Goal: Check status: Check status

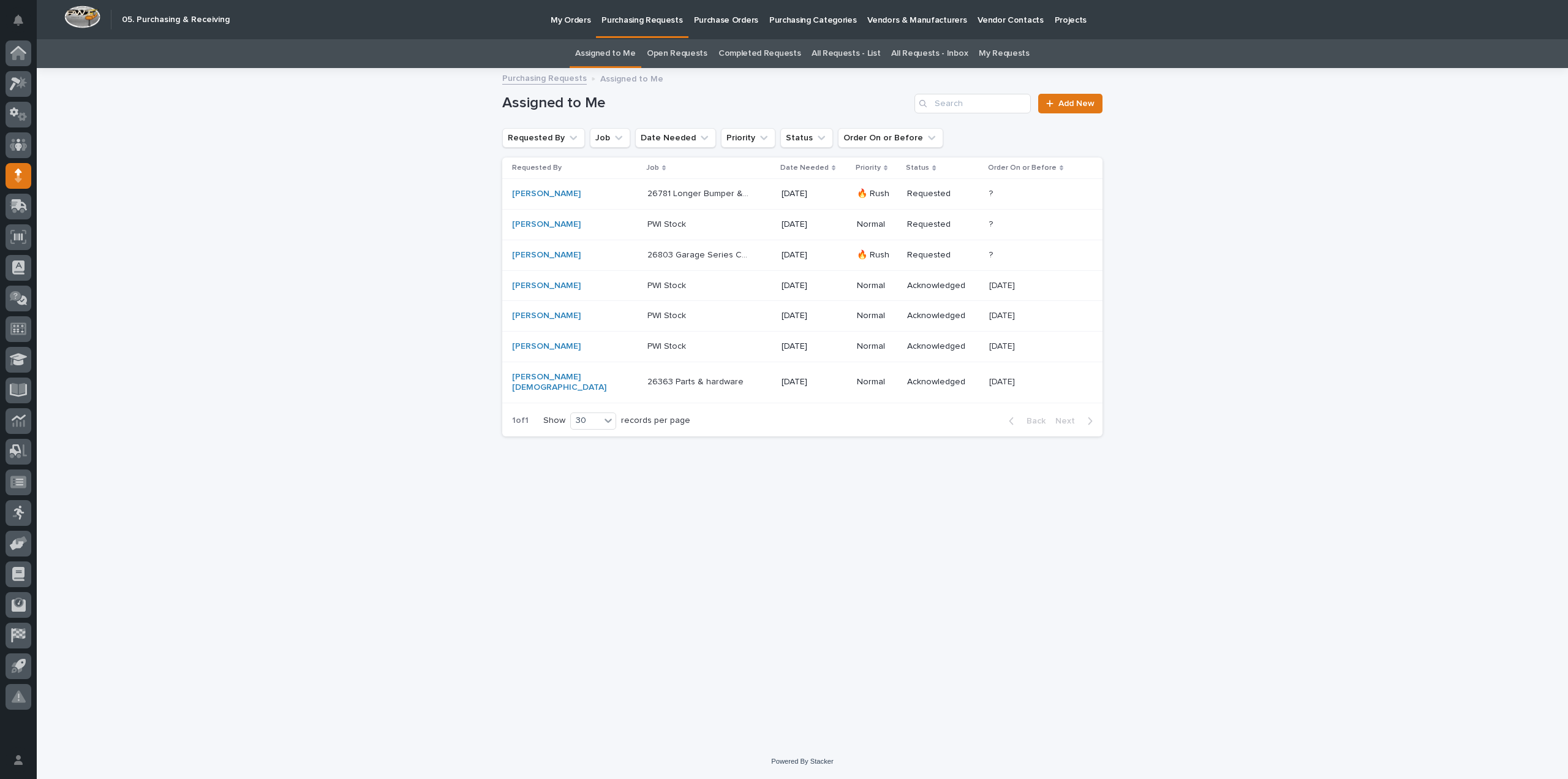
click at [647, 257] on p "26803 Garage Series Crane" at bounding box center [700, 254] width 104 height 13
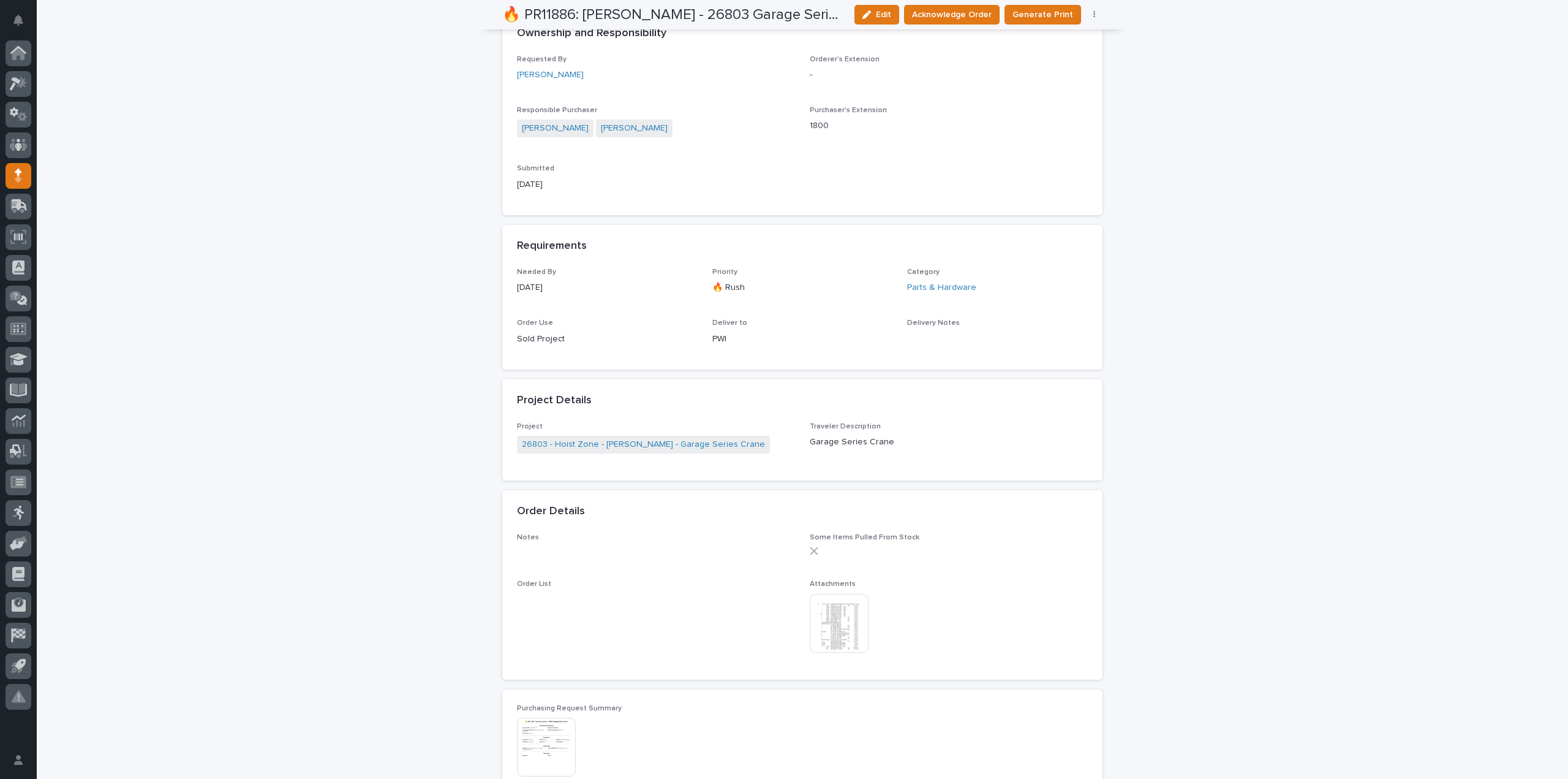
scroll to position [368, 0]
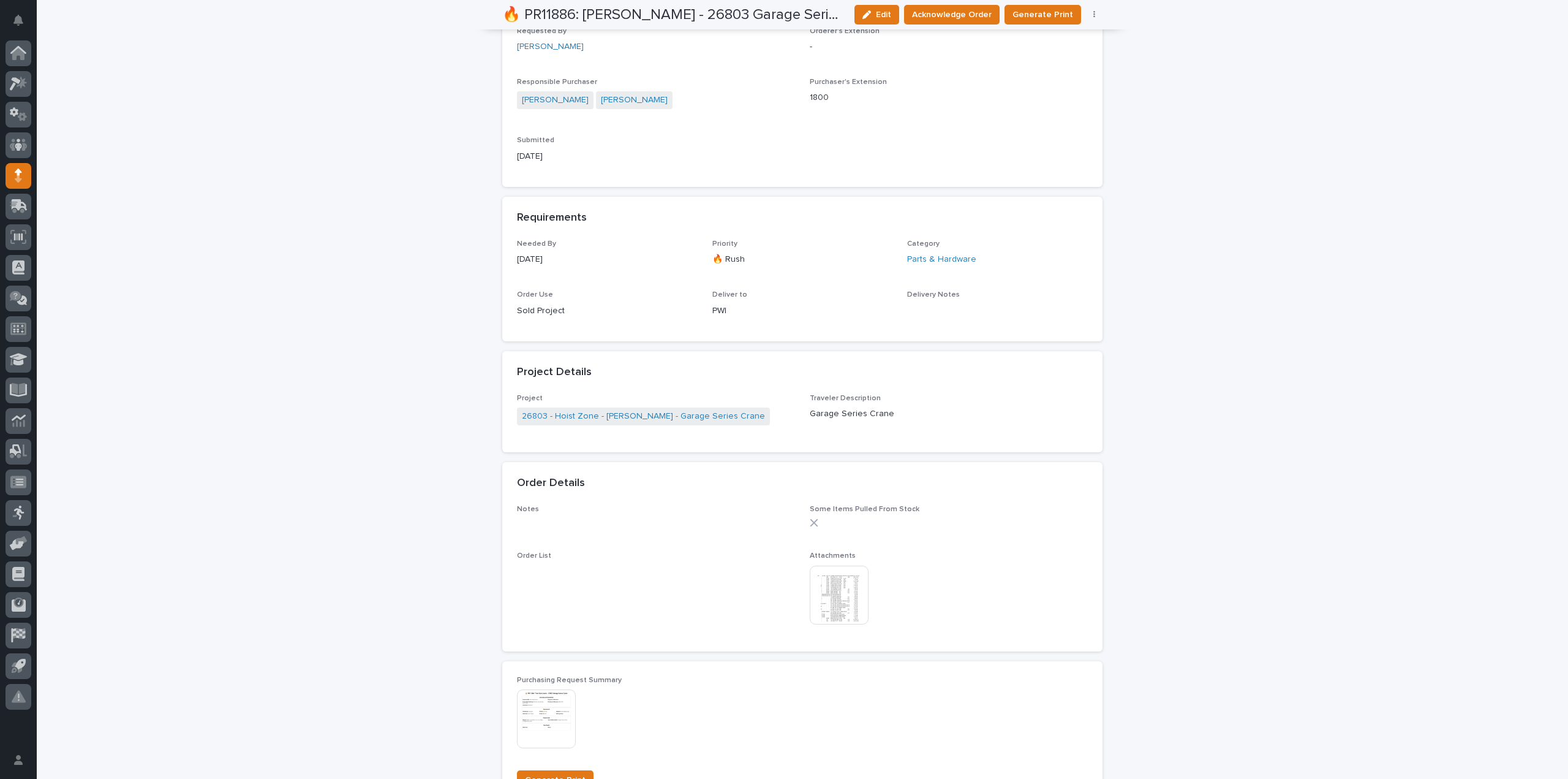
click at [831, 604] on img at bounding box center [839, 595] width 59 height 59
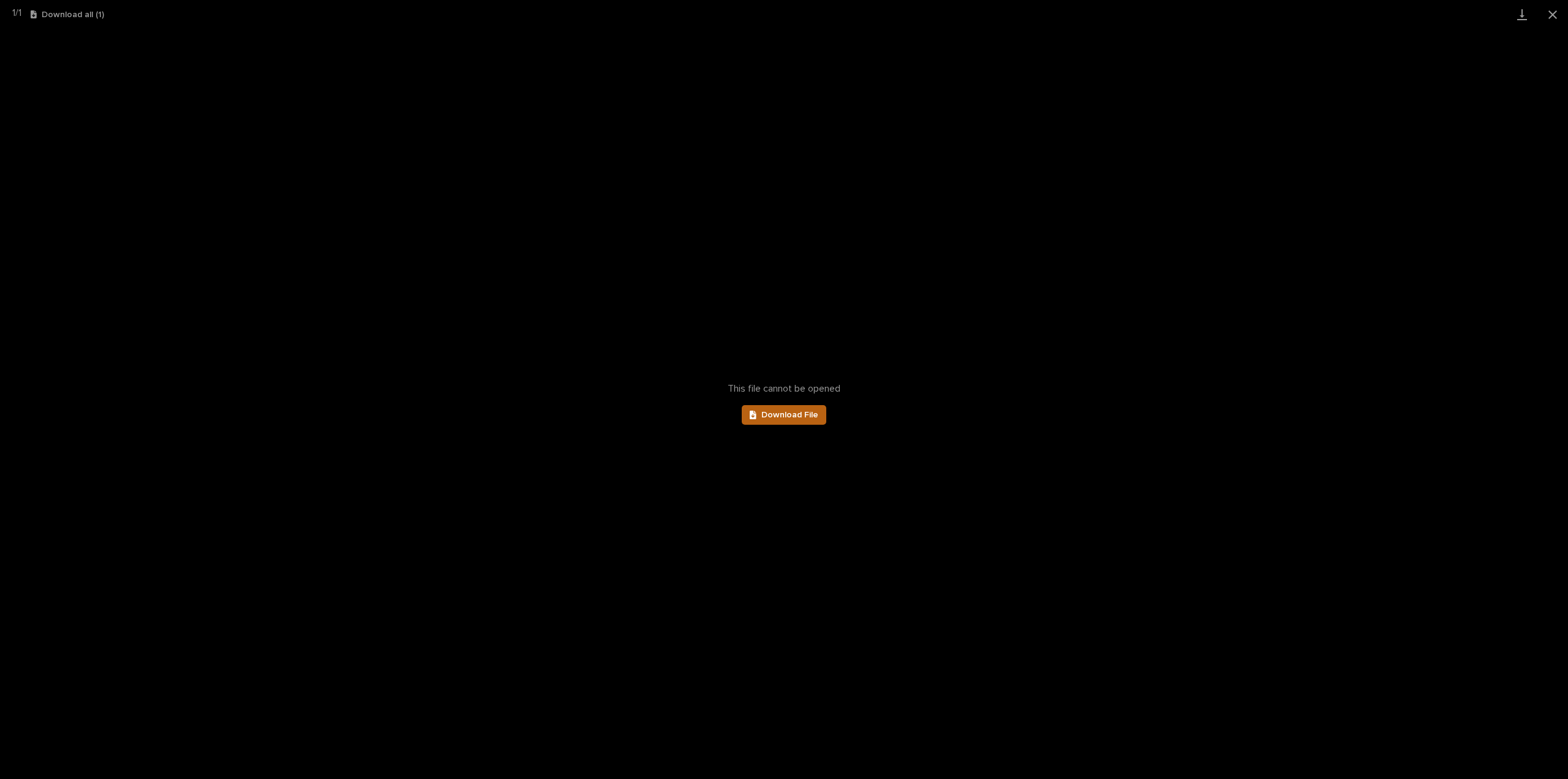
click at [815, 419] on span "Download File" at bounding box center [789, 415] width 57 height 9
click at [1558, 18] on button "Close gallery" at bounding box center [1553, 14] width 31 height 29
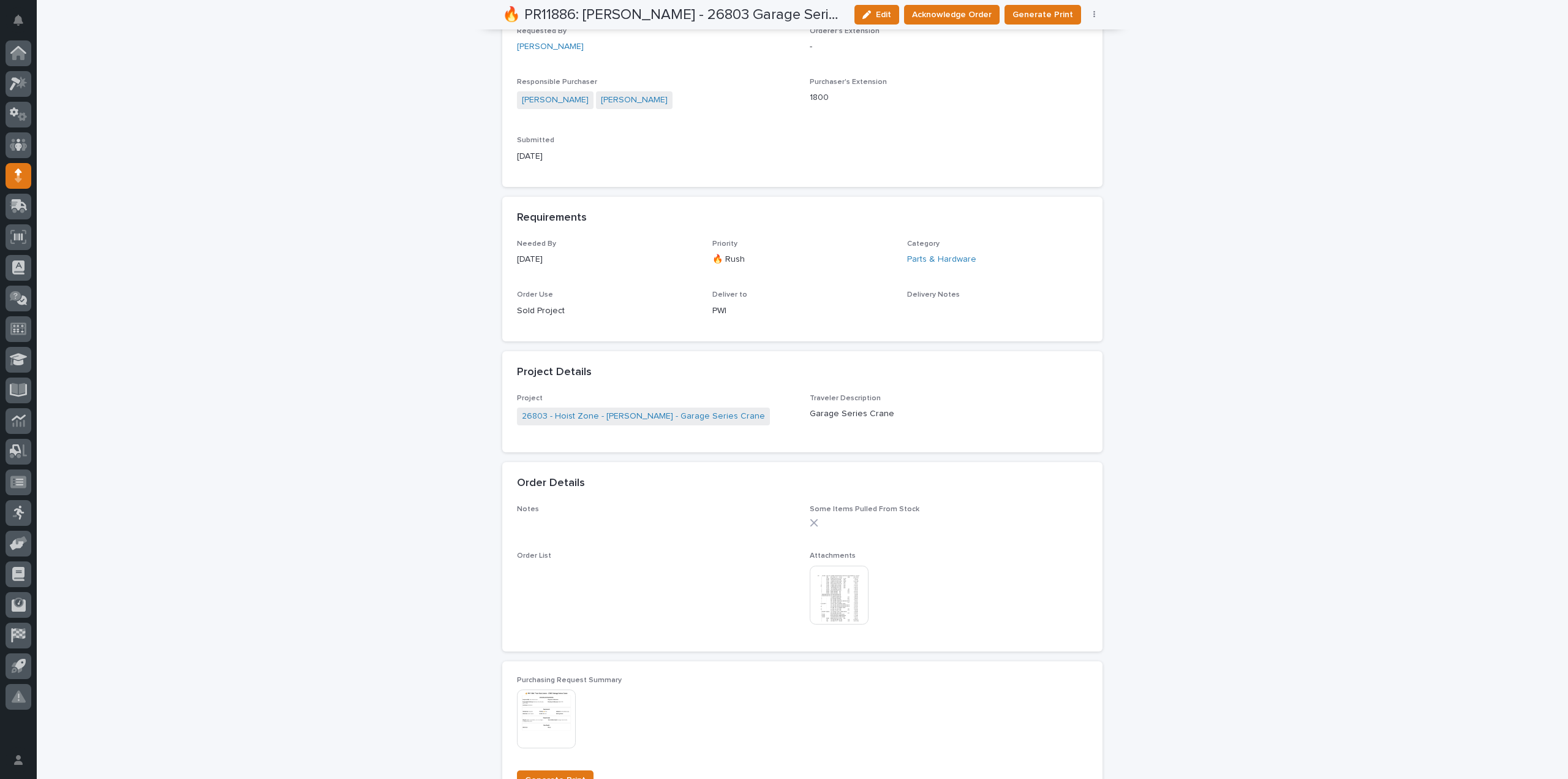
scroll to position [0, 0]
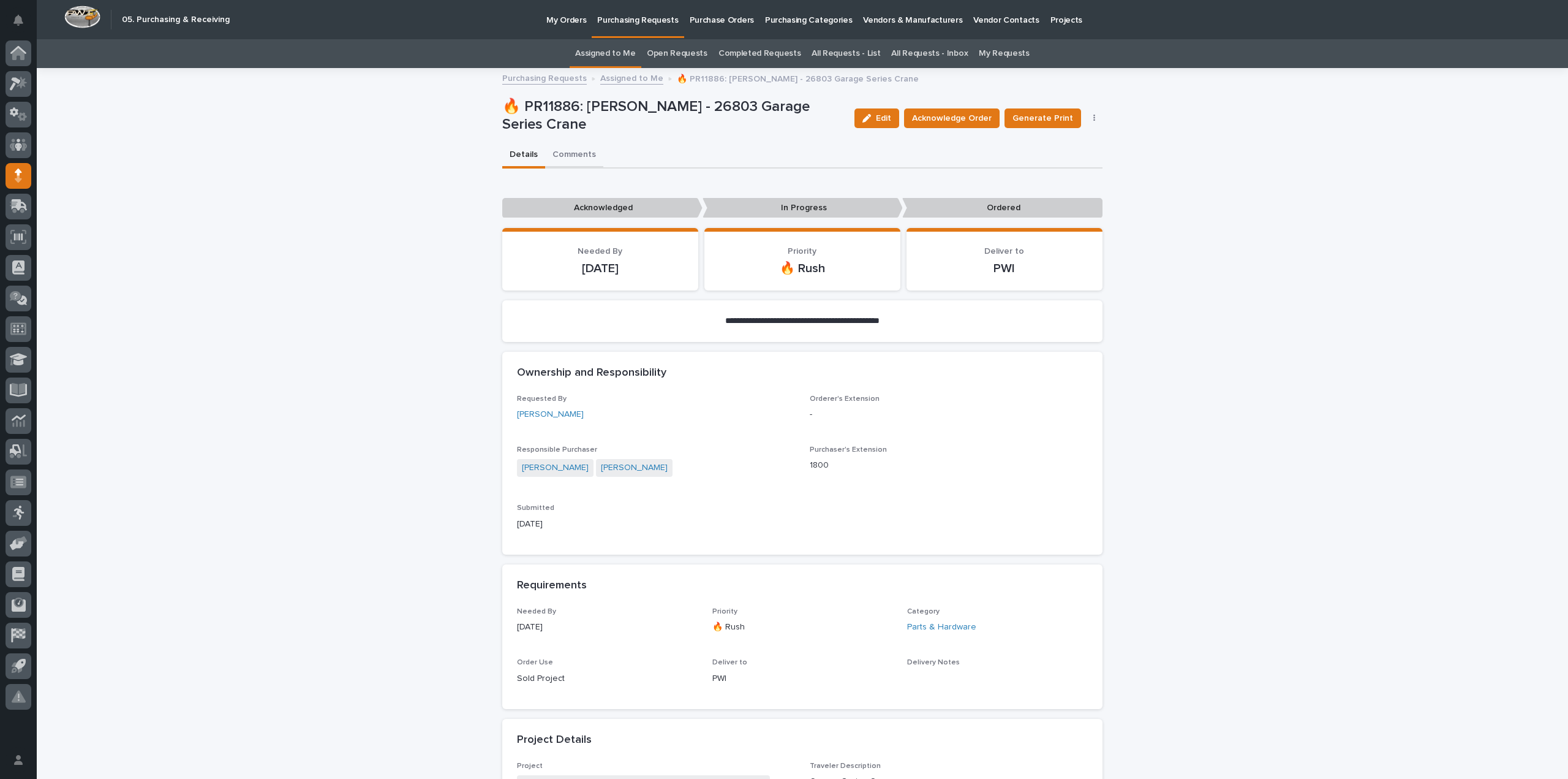
click at [562, 154] on button "Comments" at bounding box center [574, 155] width 58 height 25
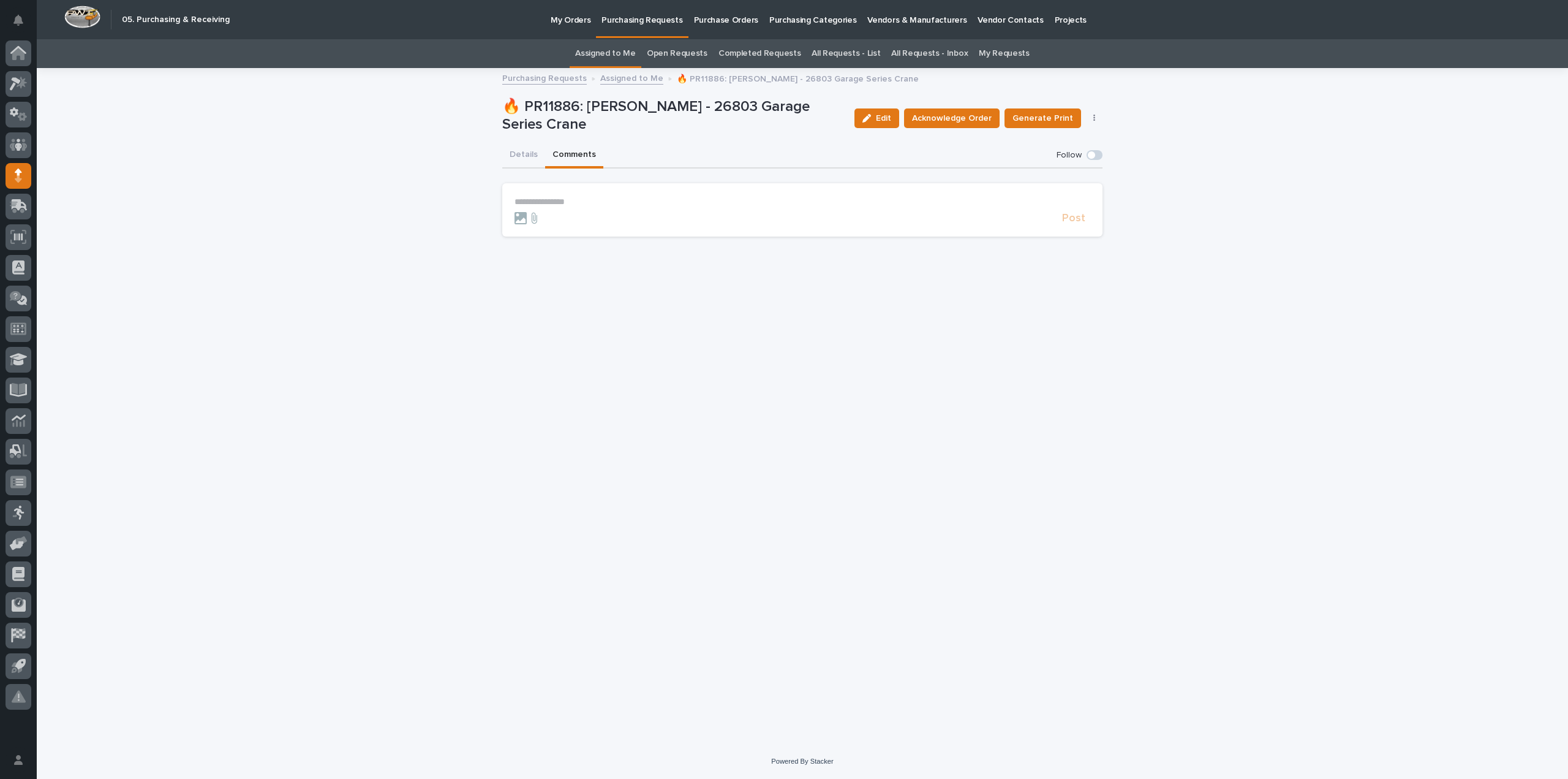
click at [574, 204] on p "**********" at bounding box center [802, 202] width 576 height 11
click at [554, 224] on div "Arlyn Miller" at bounding box center [552, 219] width 76 height 13
click at [562, 215] on button "Arlyn Miller" at bounding box center [552, 218] width 72 height 10
click at [571, 202] on p "**********" at bounding box center [802, 203] width 576 height 12
click at [1075, 220] on span "Post" at bounding box center [1073, 224] width 23 height 11
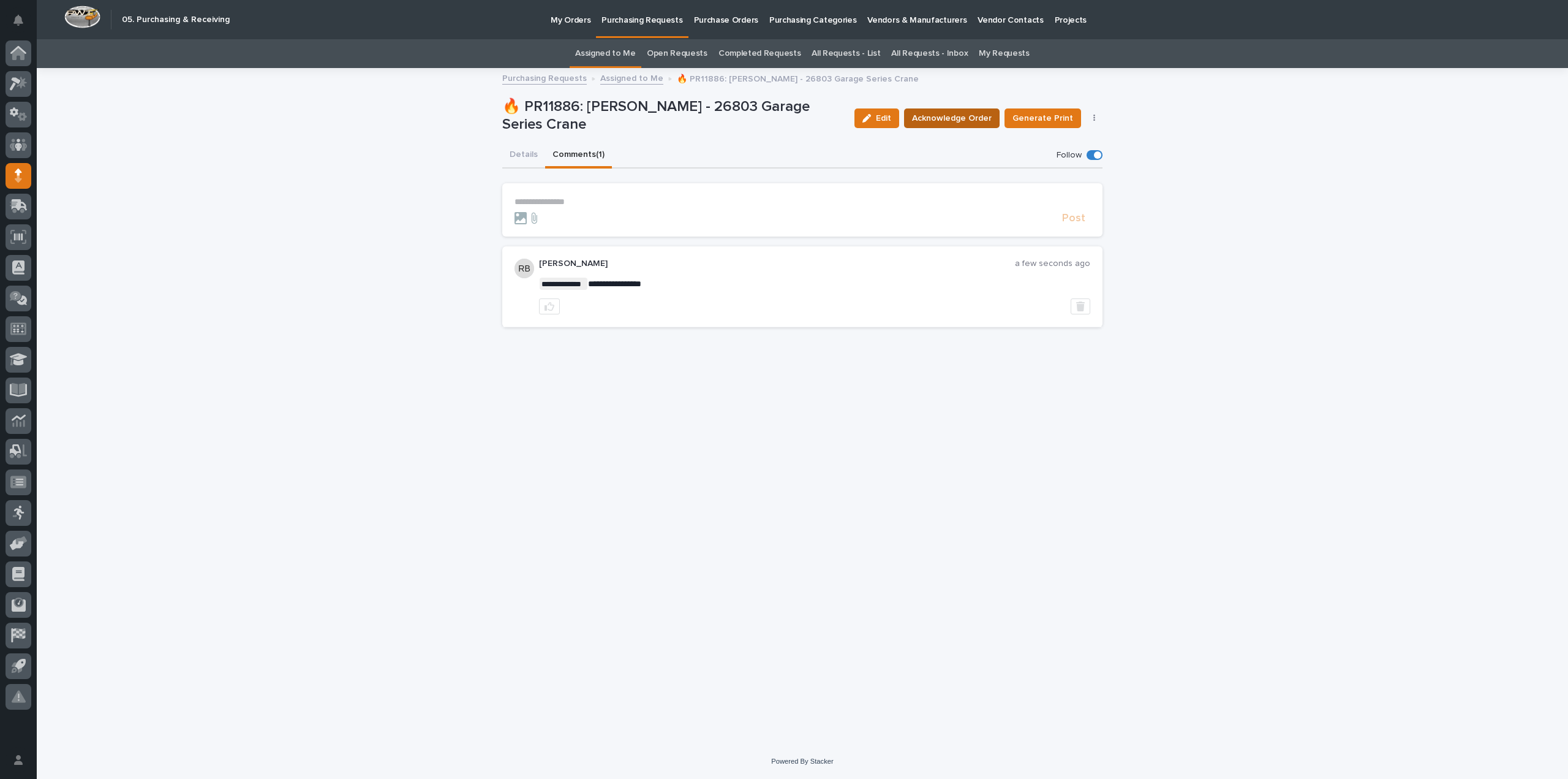
click at [958, 118] on span "Acknowledge Order" at bounding box center [951, 118] width 80 height 12
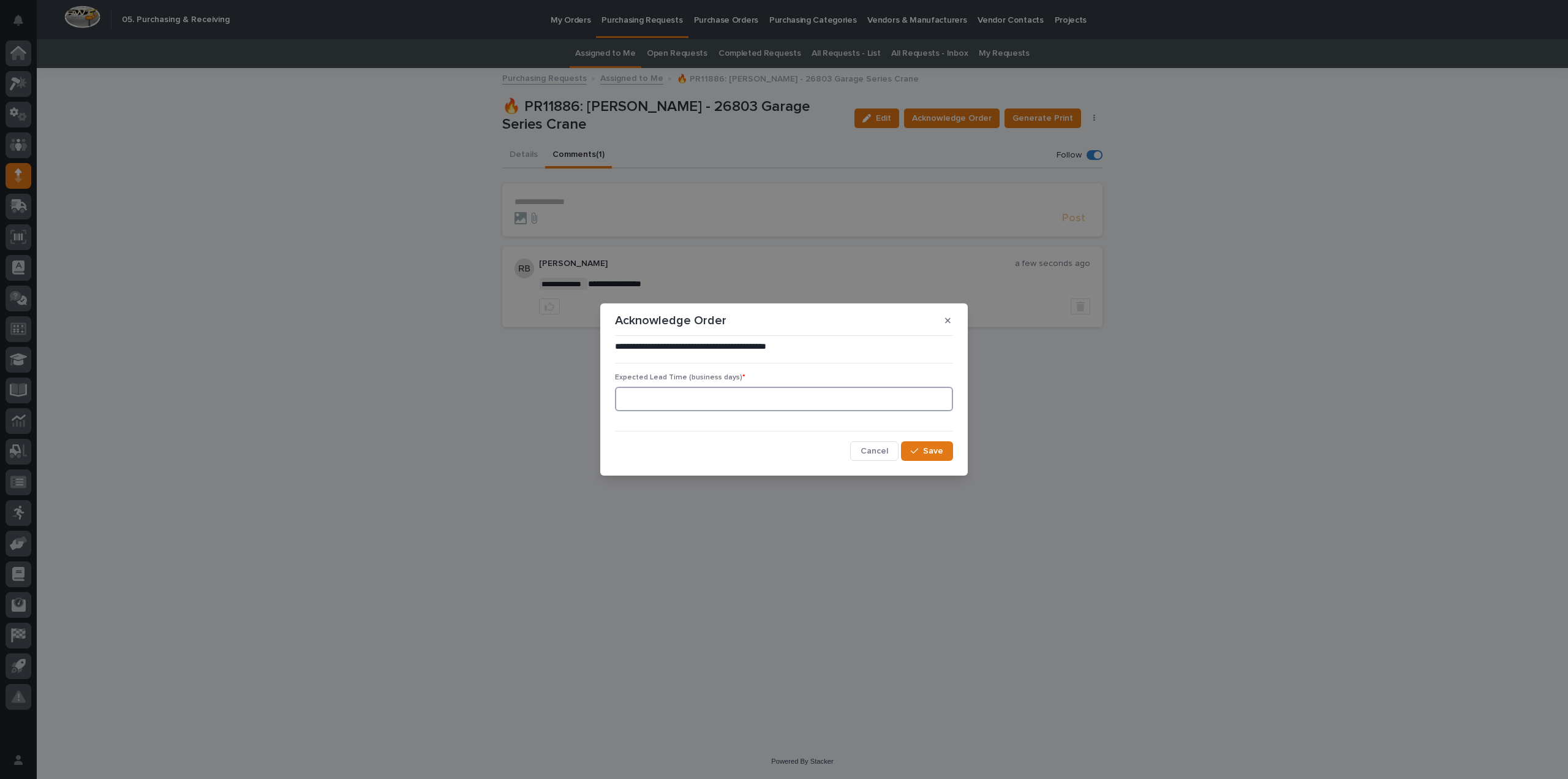
click at [716, 403] on input at bounding box center [784, 399] width 338 height 25
type input "0"
click at [907, 452] on button "Save" at bounding box center [927, 451] width 52 height 19
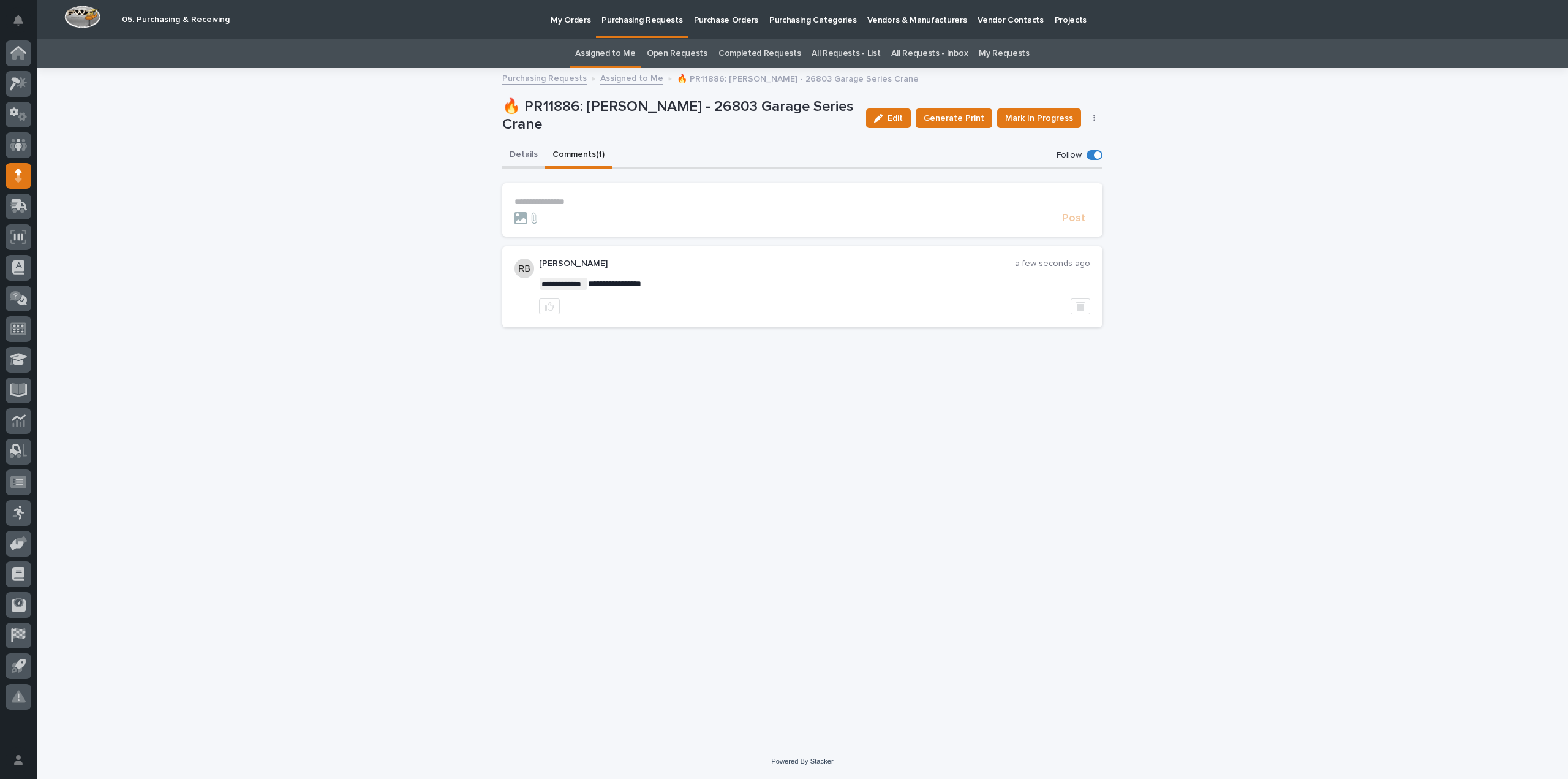
click at [533, 155] on button "Details" at bounding box center [524, 155] width 43 height 25
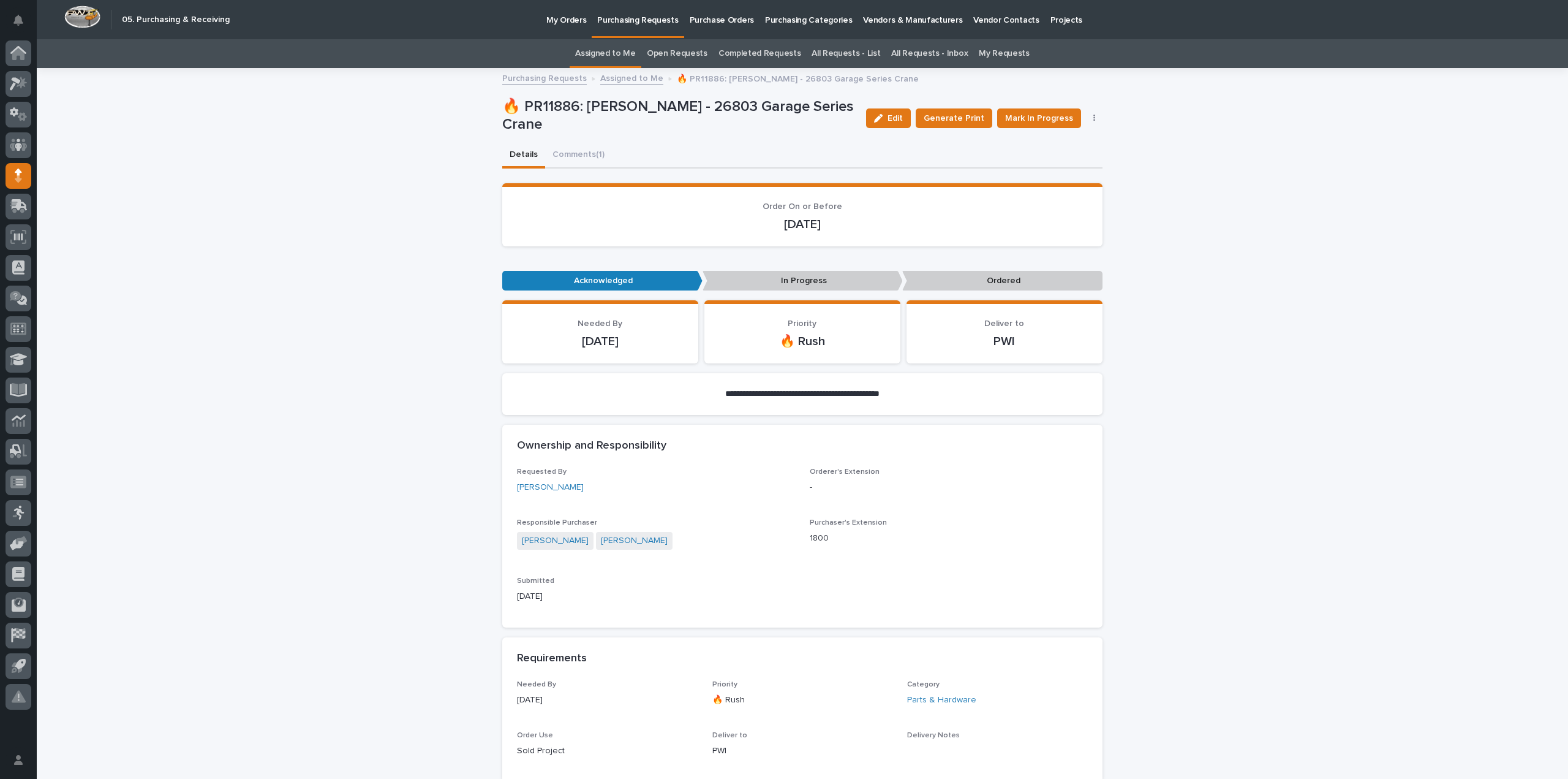
click at [614, 54] on link "Assigned to Me" at bounding box center [605, 54] width 61 height 29
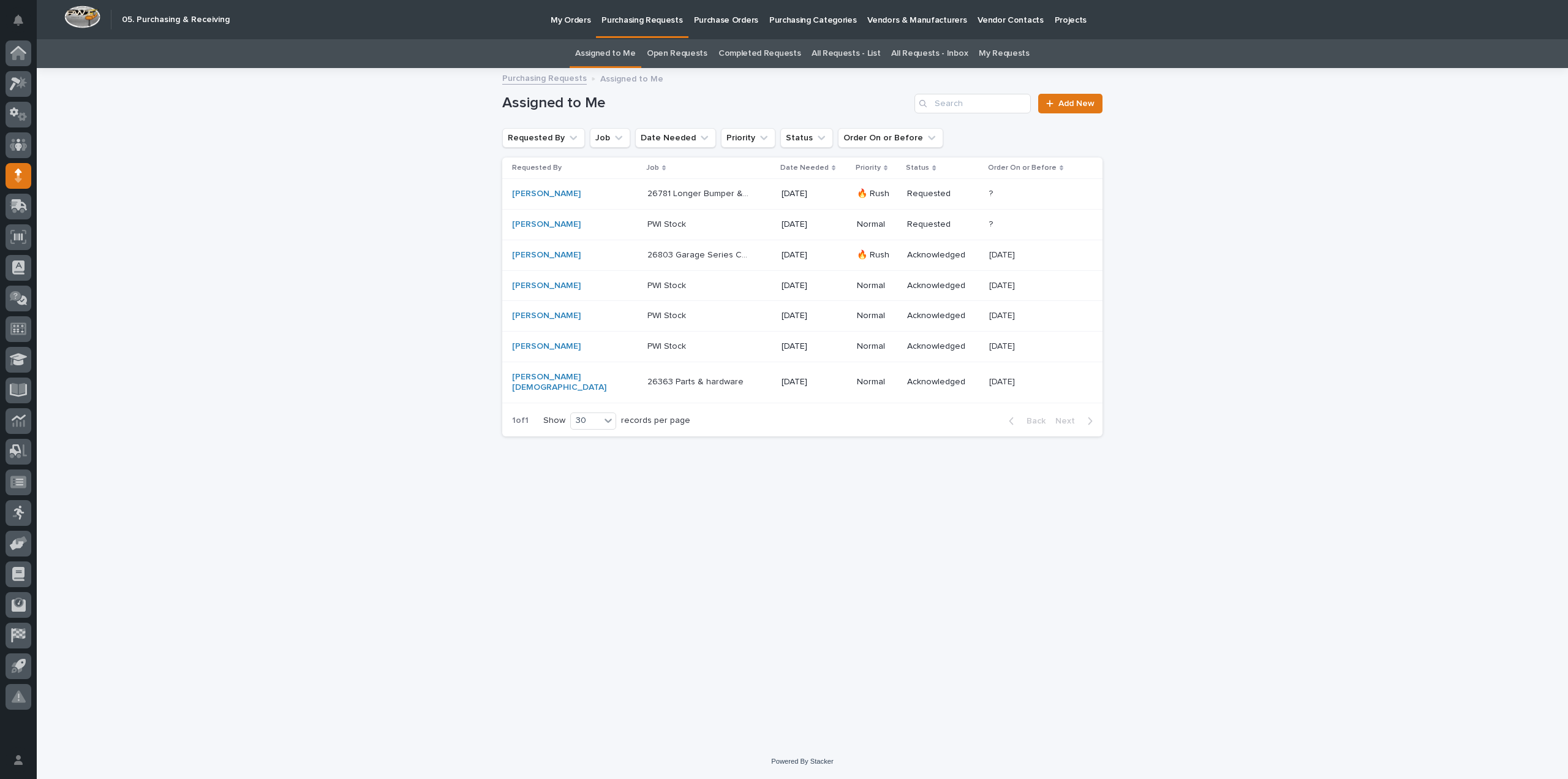
click at [647, 196] on p "26781 Longer Bumper & Couplers" at bounding box center [700, 192] width 104 height 13
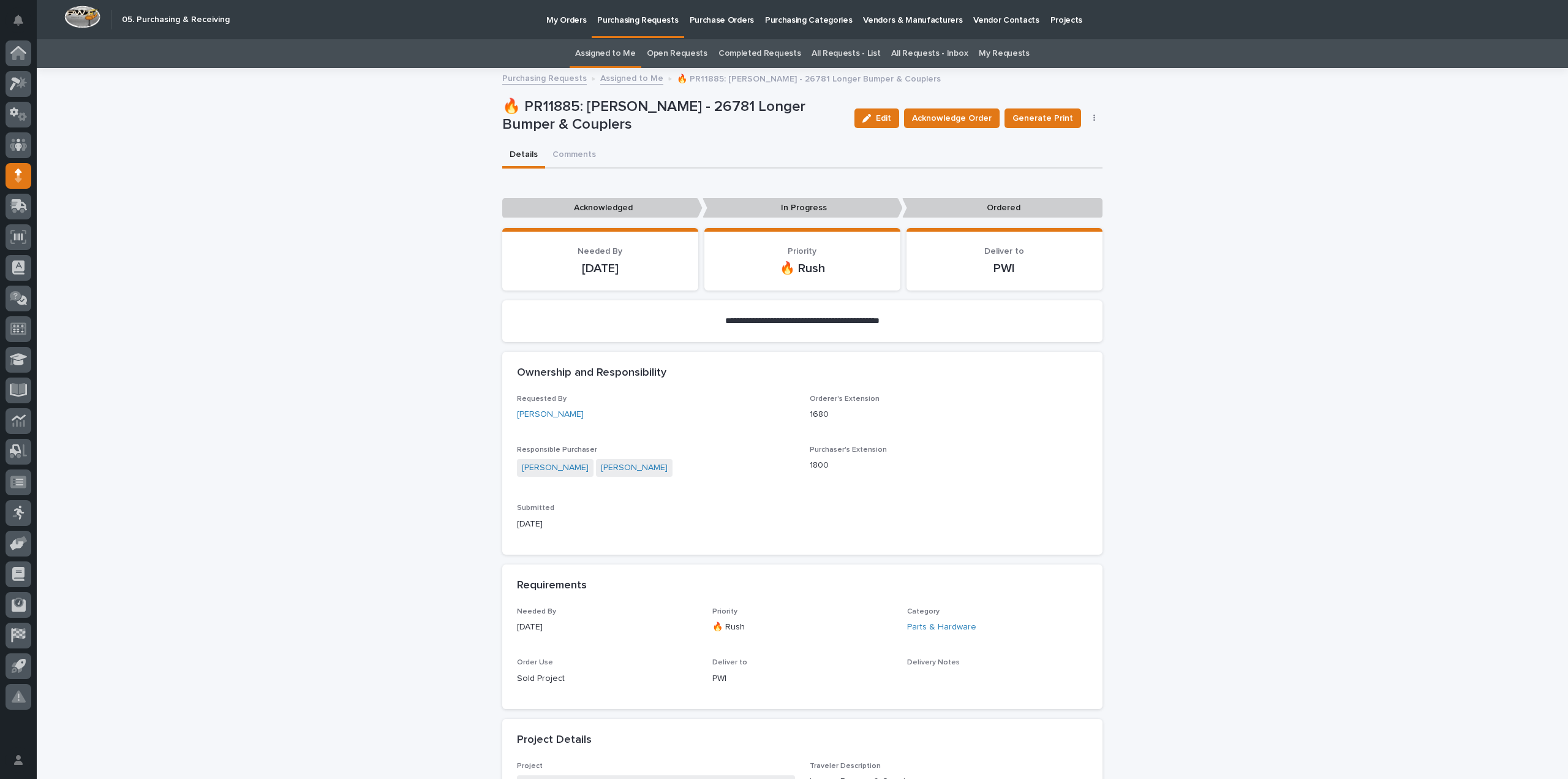
scroll to position [490, 0]
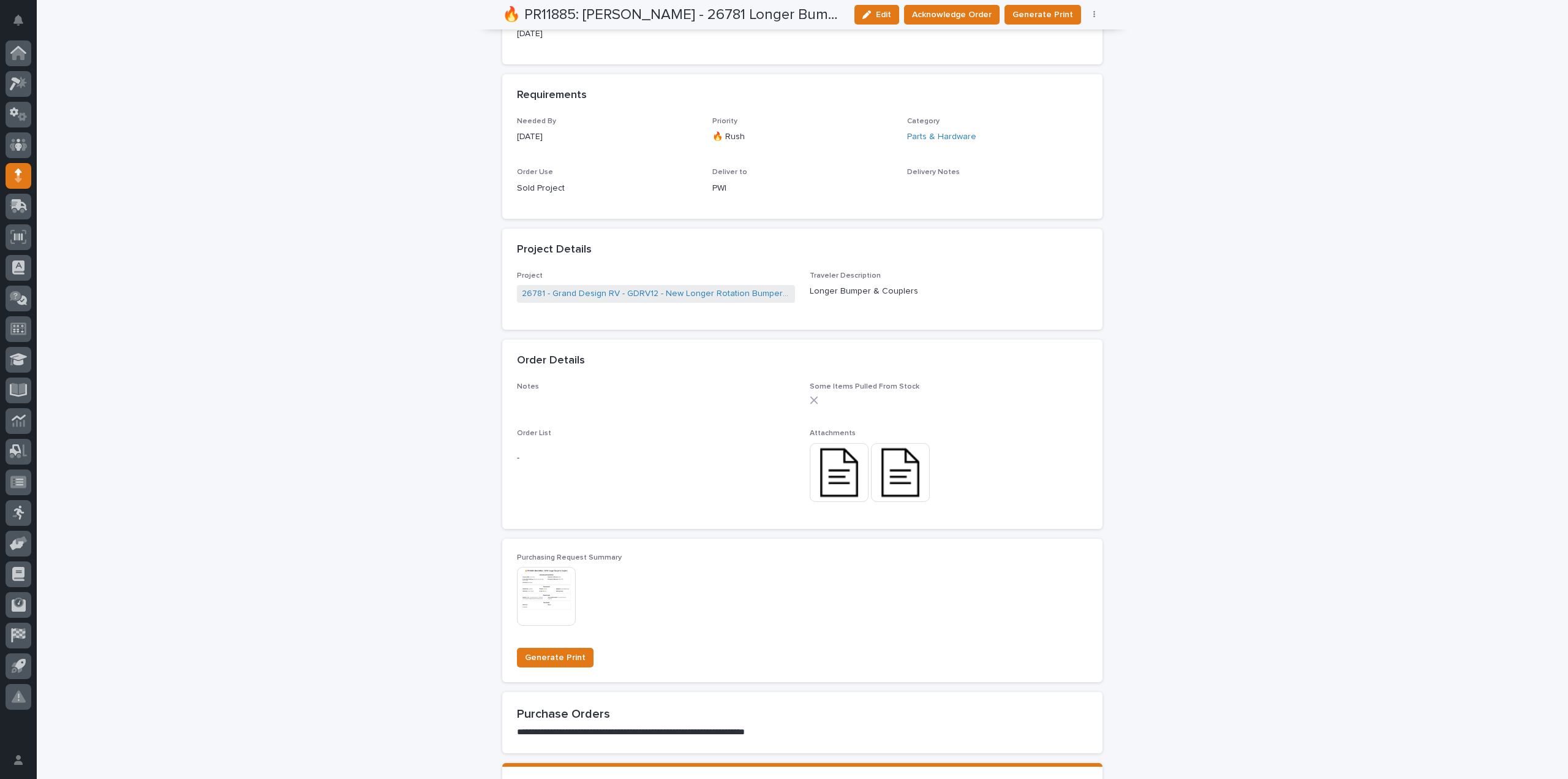
click at [845, 466] on img at bounding box center [839, 472] width 59 height 59
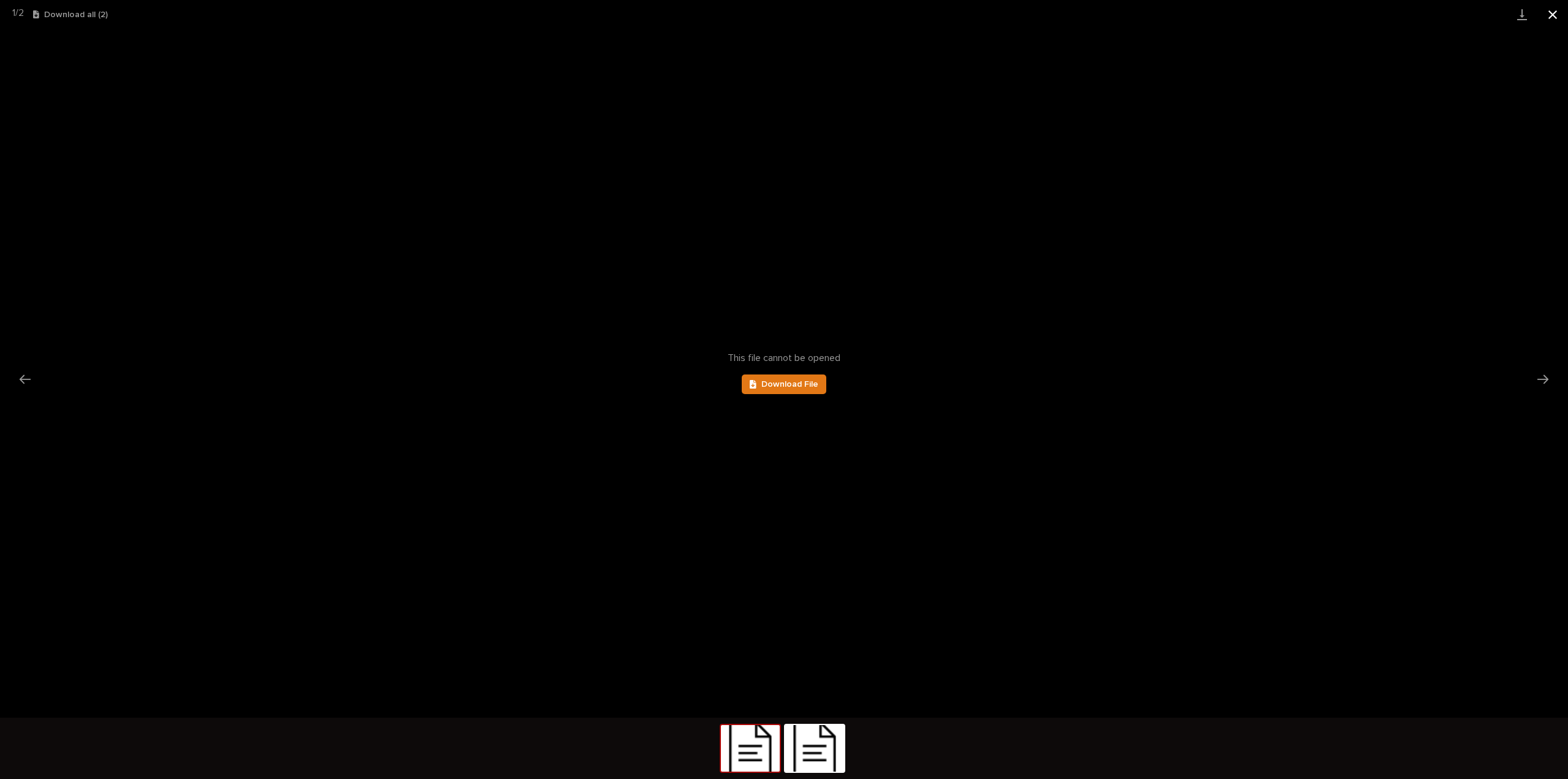
click at [1555, 15] on button "Close gallery" at bounding box center [1553, 14] width 31 height 29
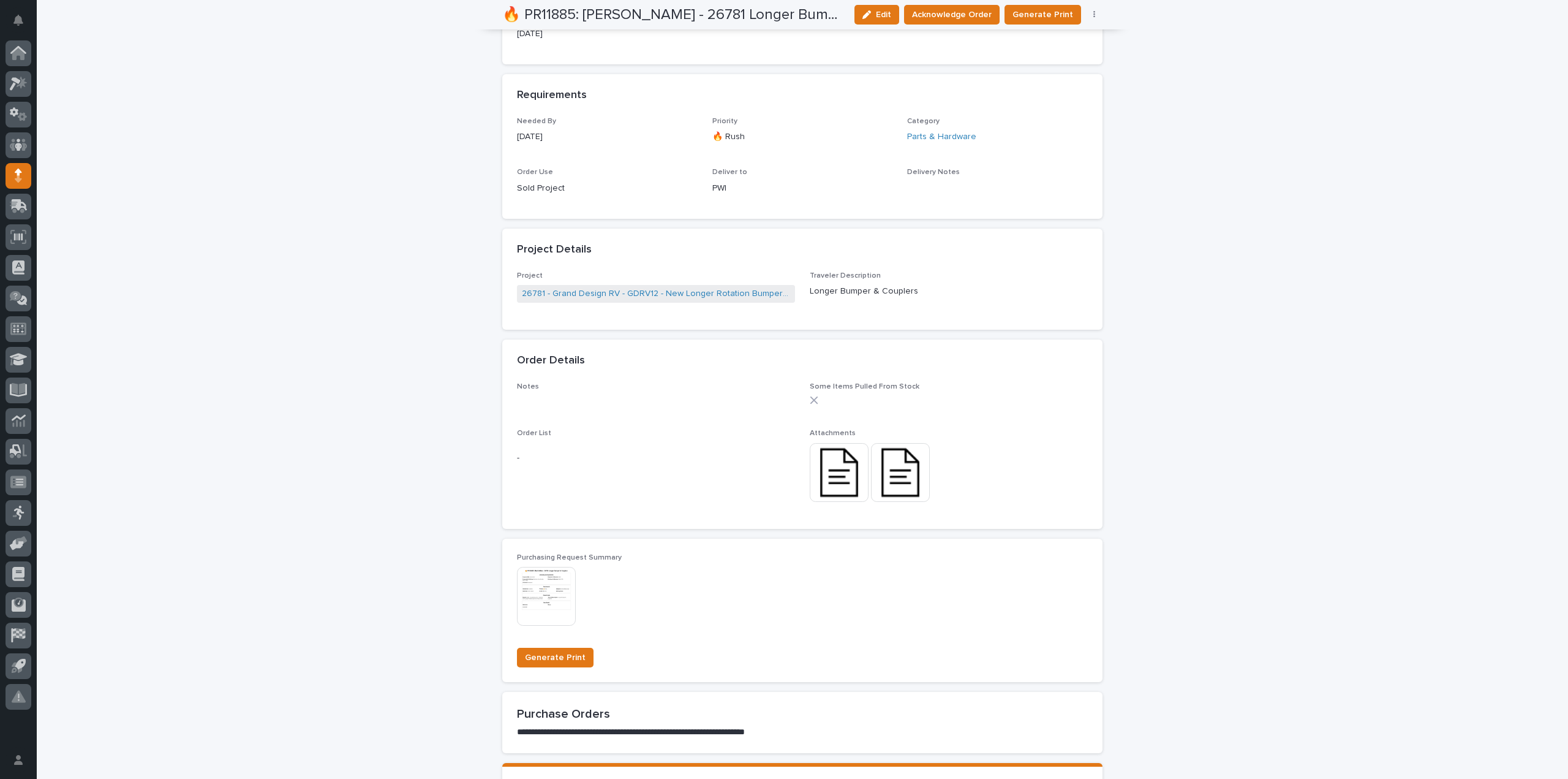
click at [838, 481] on img at bounding box center [839, 472] width 59 height 59
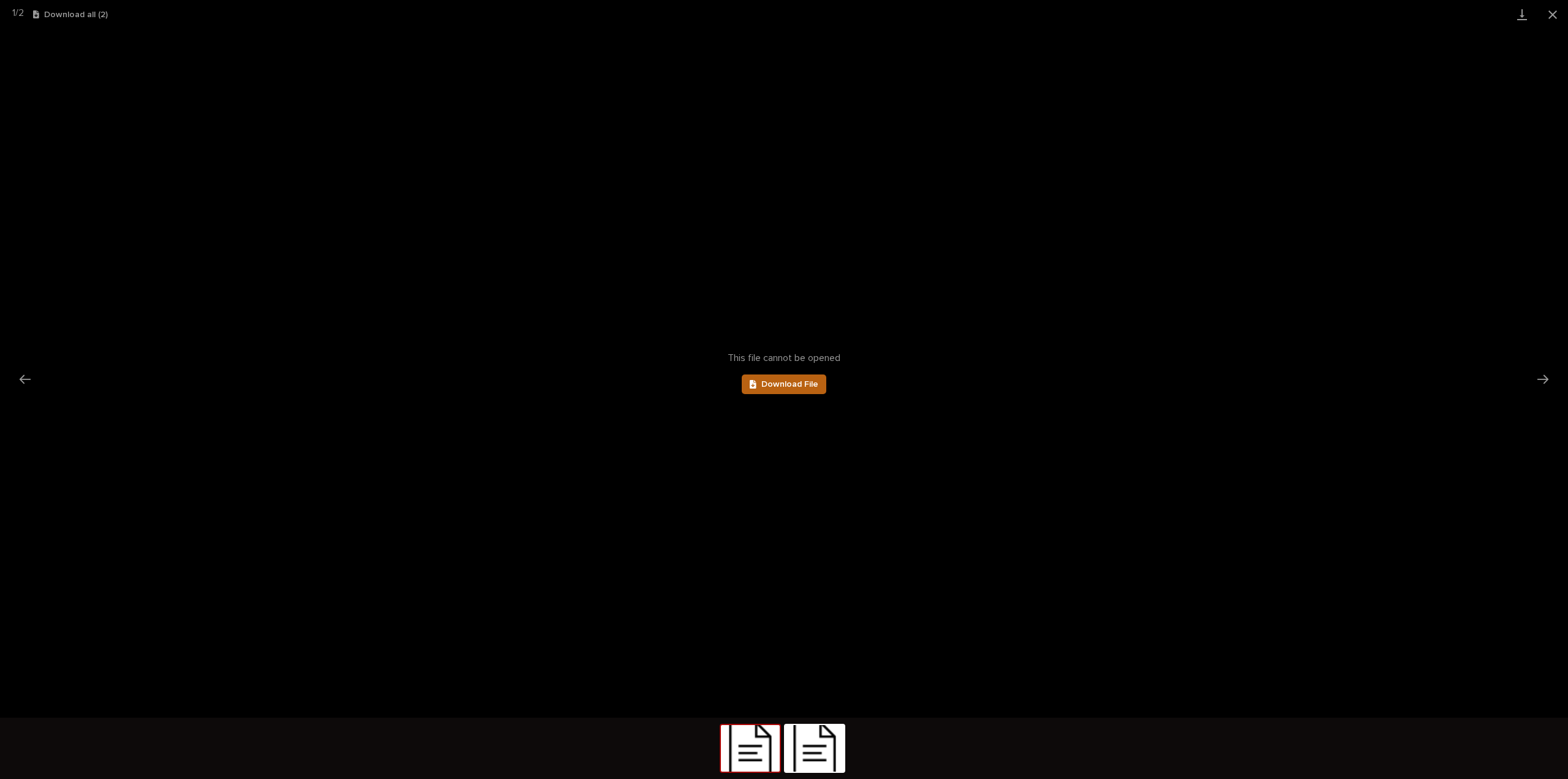
click at [787, 391] on link "Download File" at bounding box center [784, 384] width 84 height 19
click at [1547, 379] on button "Next slide" at bounding box center [1543, 379] width 25 height 24
click at [775, 382] on span "Download File" at bounding box center [789, 384] width 57 height 9
click at [1554, 17] on button "Close gallery" at bounding box center [1553, 14] width 31 height 29
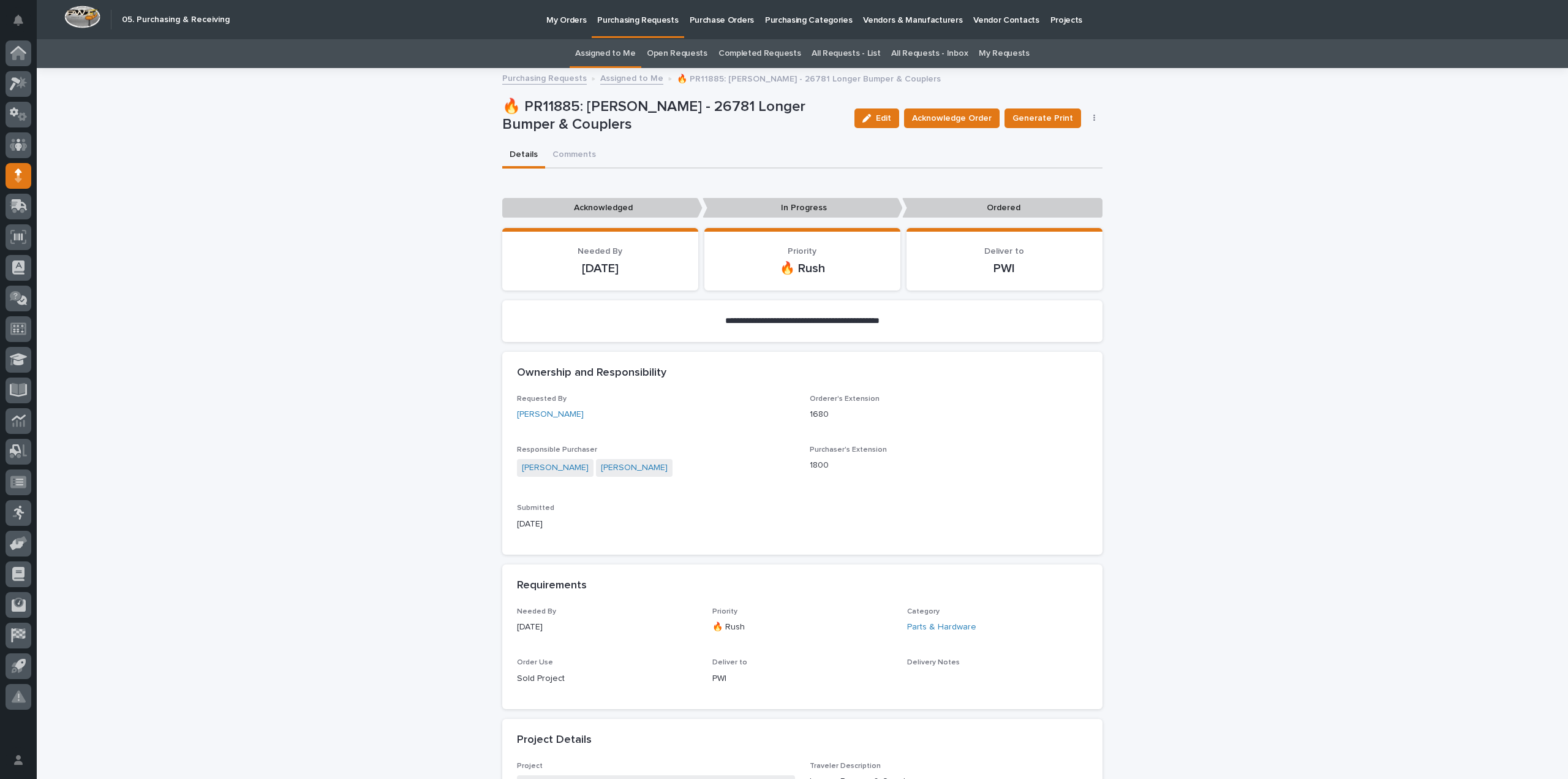
click at [568, 159] on button "Comments" at bounding box center [574, 155] width 58 height 25
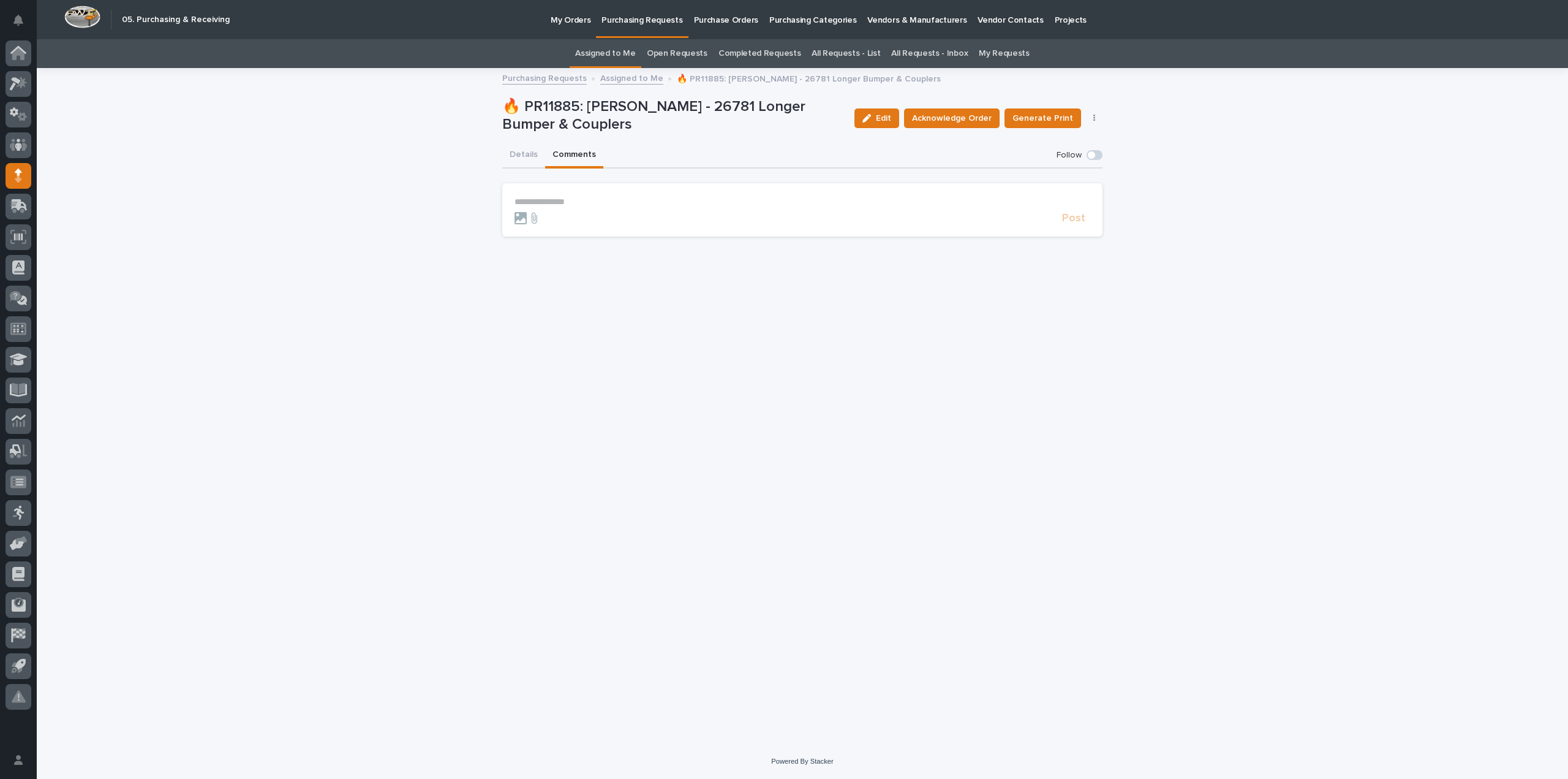
click at [584, 199] on p "**********" at bounding box center [802, 202] width 576 height 11
click at [560, 222] on span "Arlyn Miller" at bounding box center [552, 218] width 68 height 9
click at [573, 204] on p "**********" at bounding box center [802, 203] width 576 height 12
click at [1069, 224] on span "Post" at bounding box center [1073, 224] width 23 height 11
click at [524, 155] on button "Details" at bounding box center [524, 155] width 43 height 25
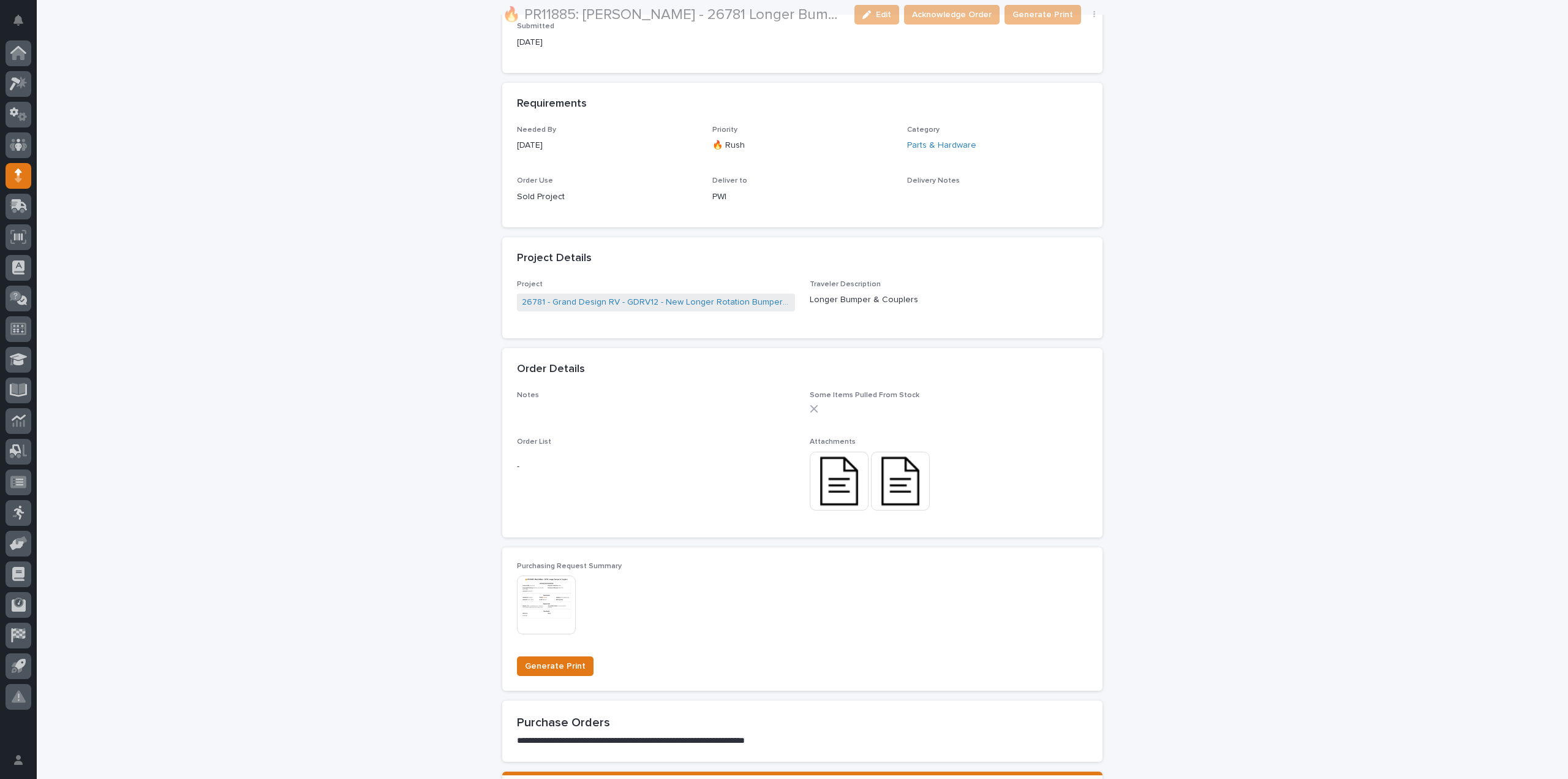
scroll to position [490, 0]
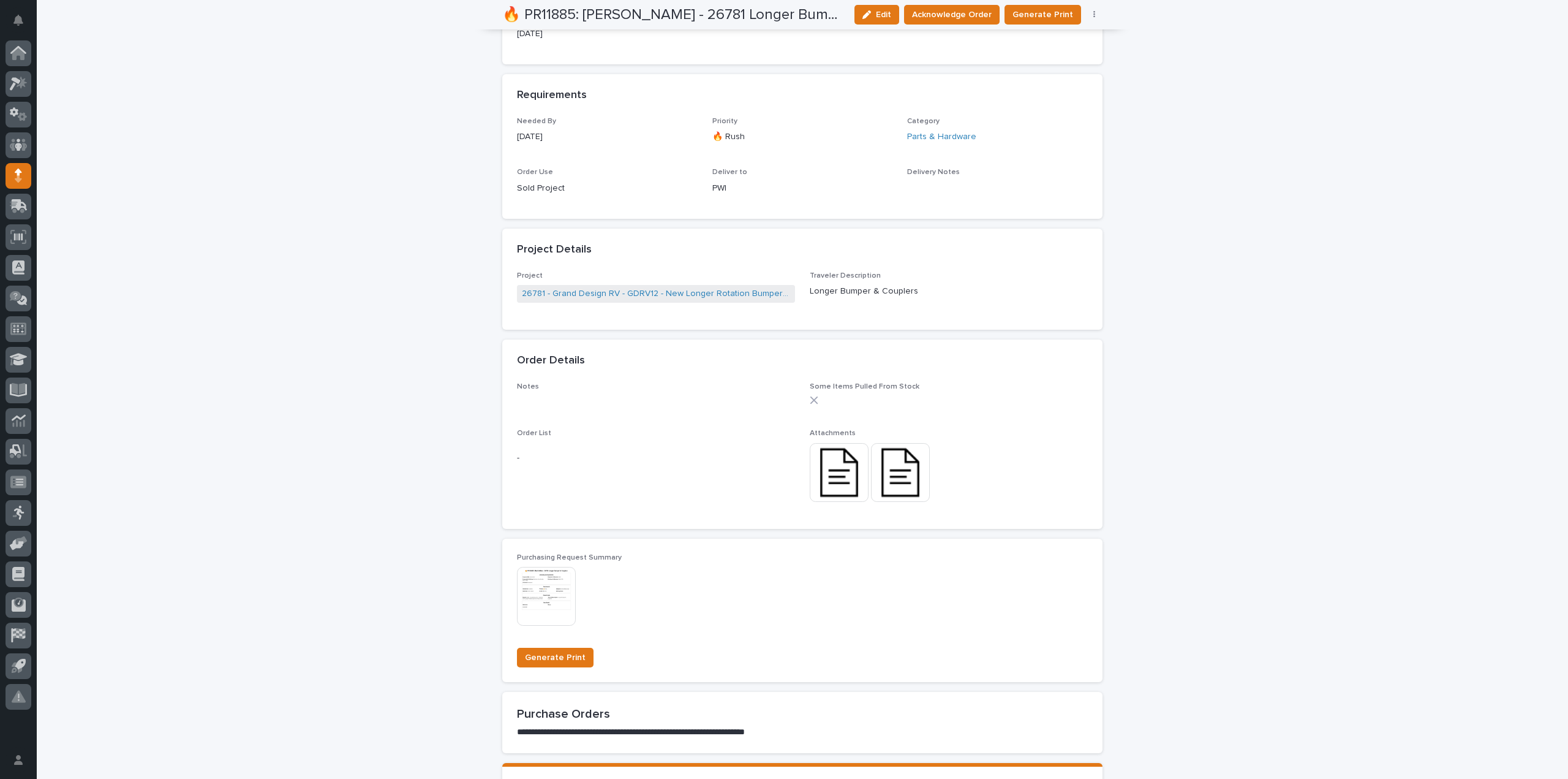
click at [901, 485] on img at bounding box center [900, 472] width 59 height 59
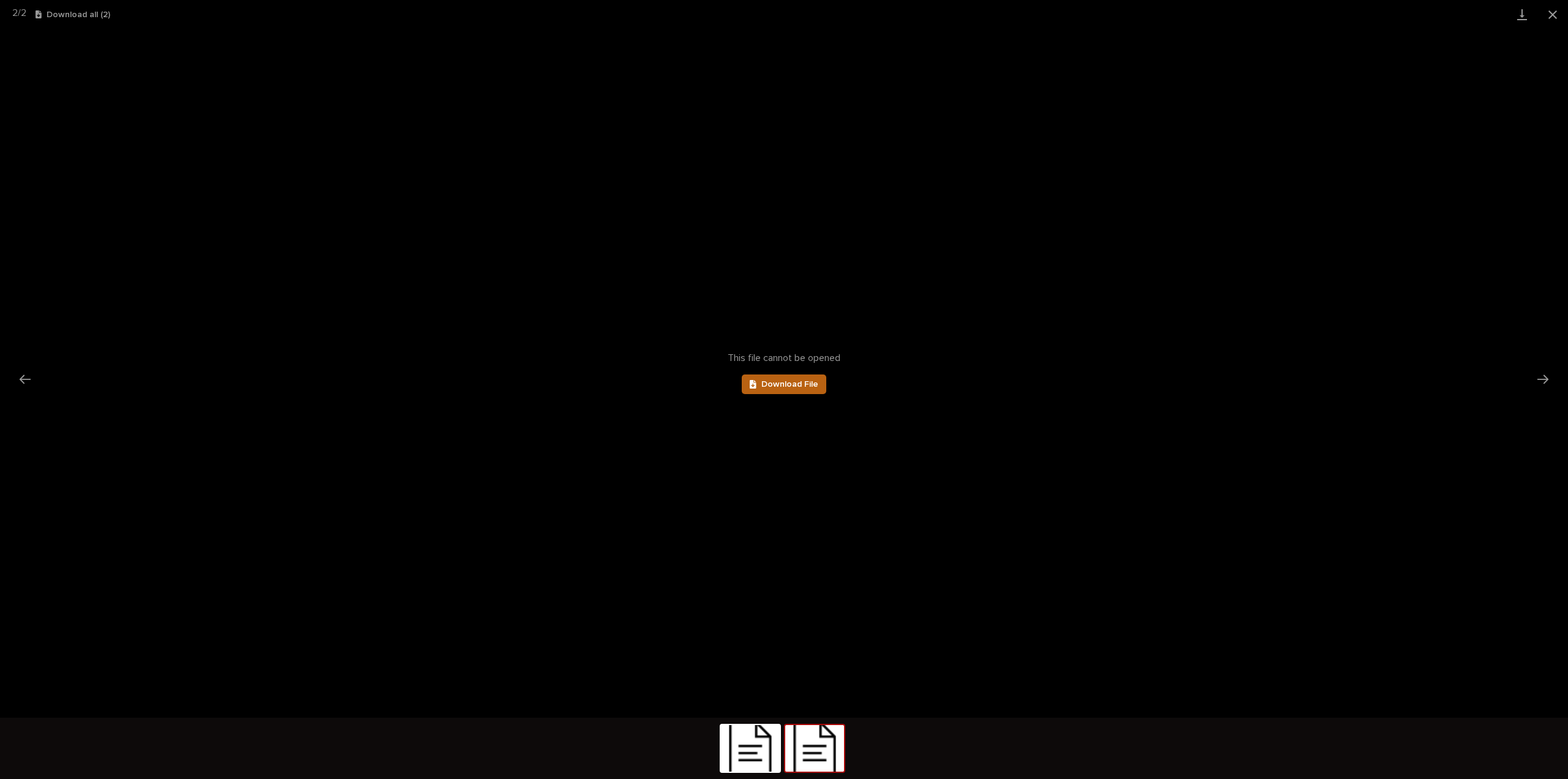
click at [803, 387] on span "Download File" at bounding box center [789, 384] width 57 height 9
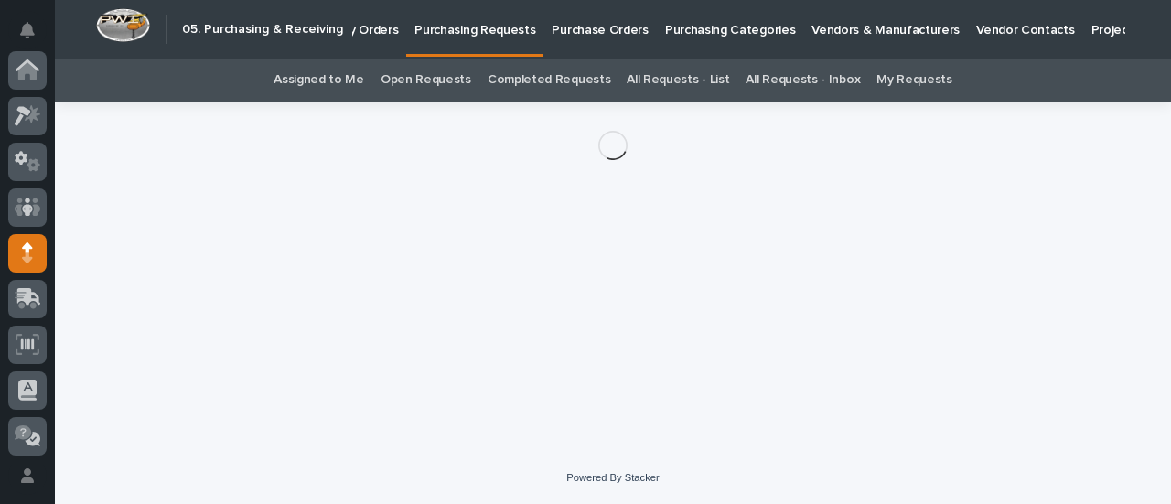
scroll to position [183, 0]
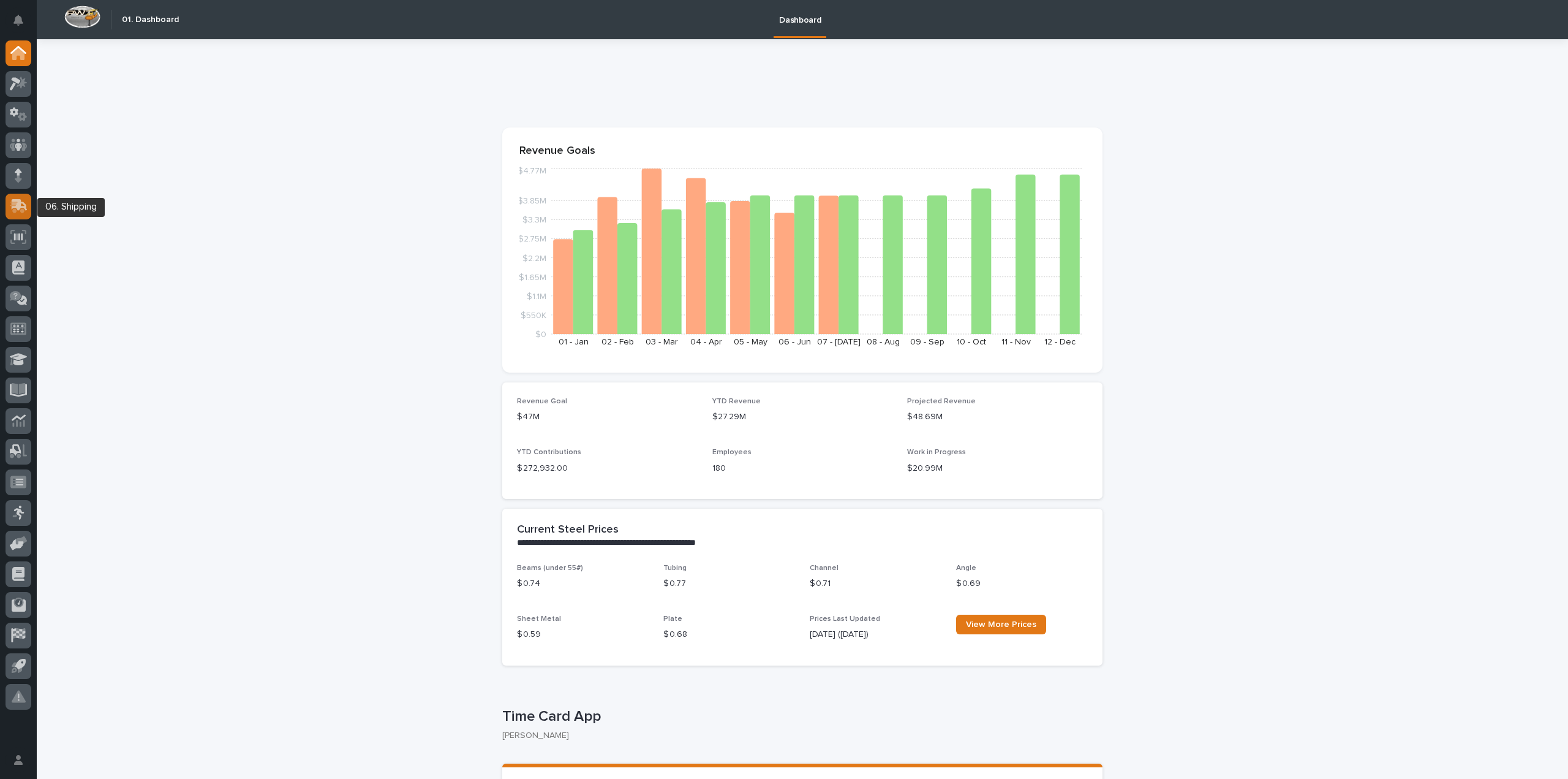
click at [15, 197] on div at bounding box center [18, 206] width 25 height 25
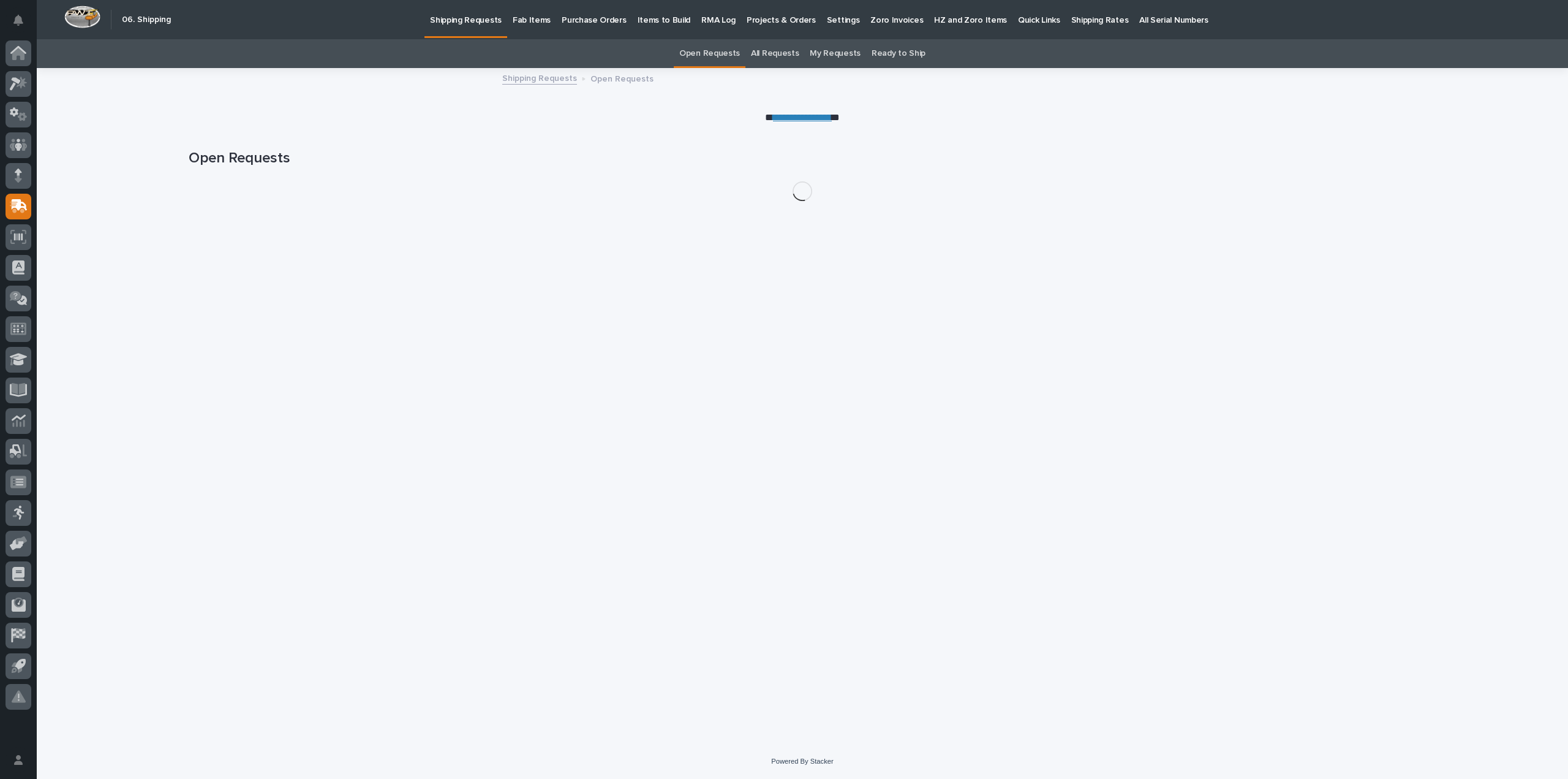
click at [522, 18] on p "Fab Items" at bounding box center [532, 13] width 38 height 25
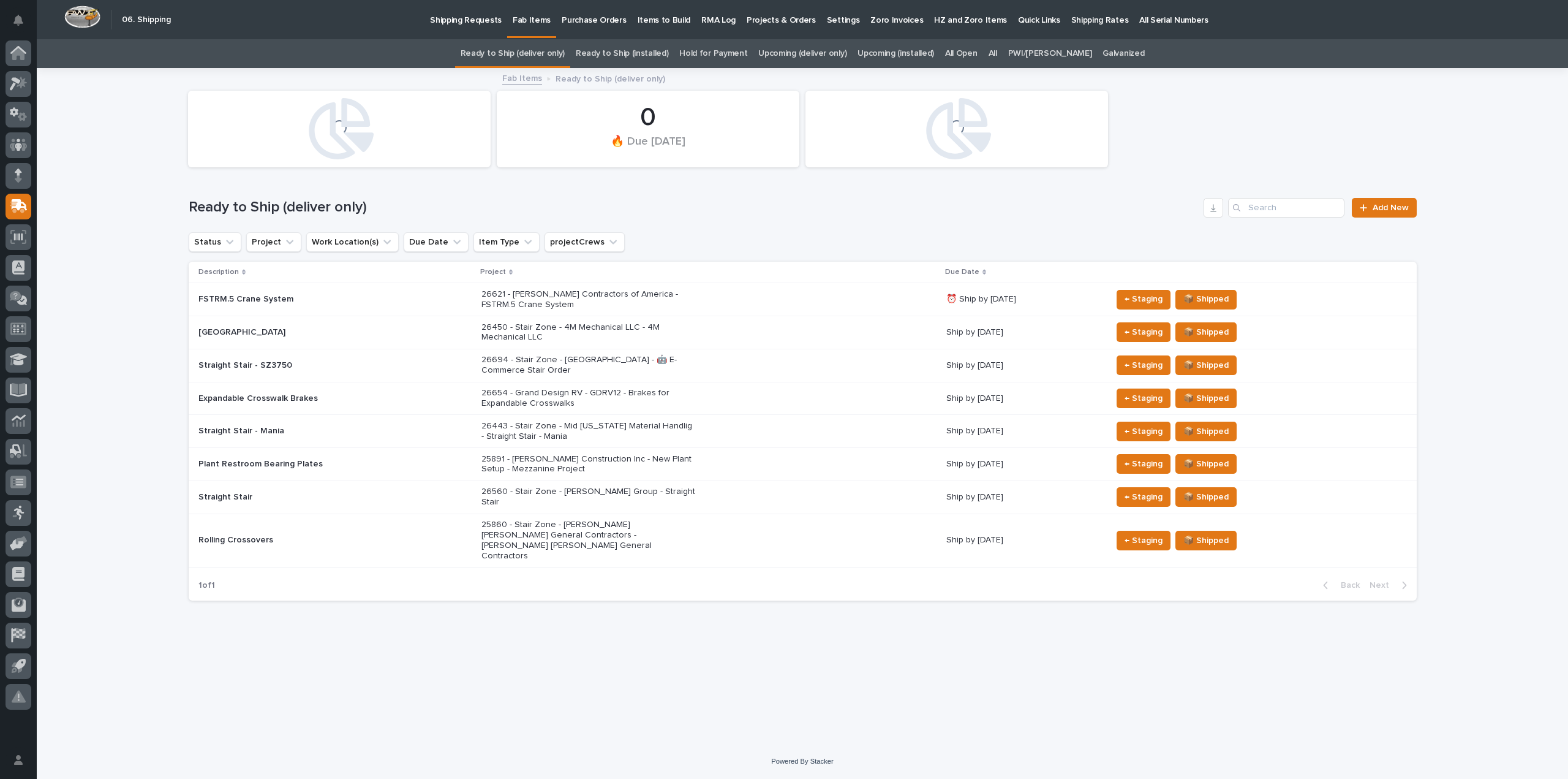
click at [997, 53] on link "All" at bounding box center [993, 54] width 9 height 29
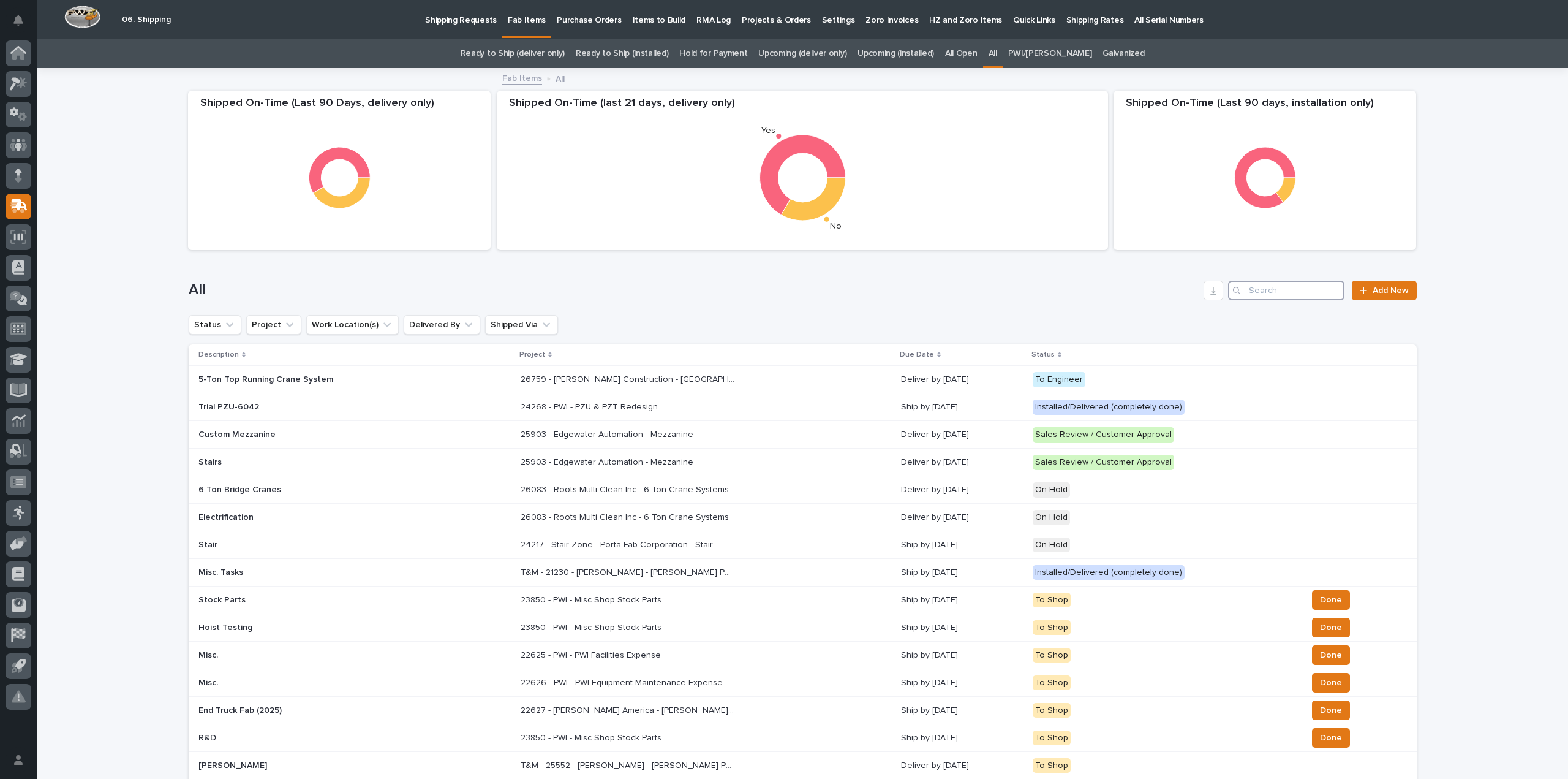
click at [1269, 293] on input "Search" at bounding box center [1286, 290] width 116 height 19
type input "26803"
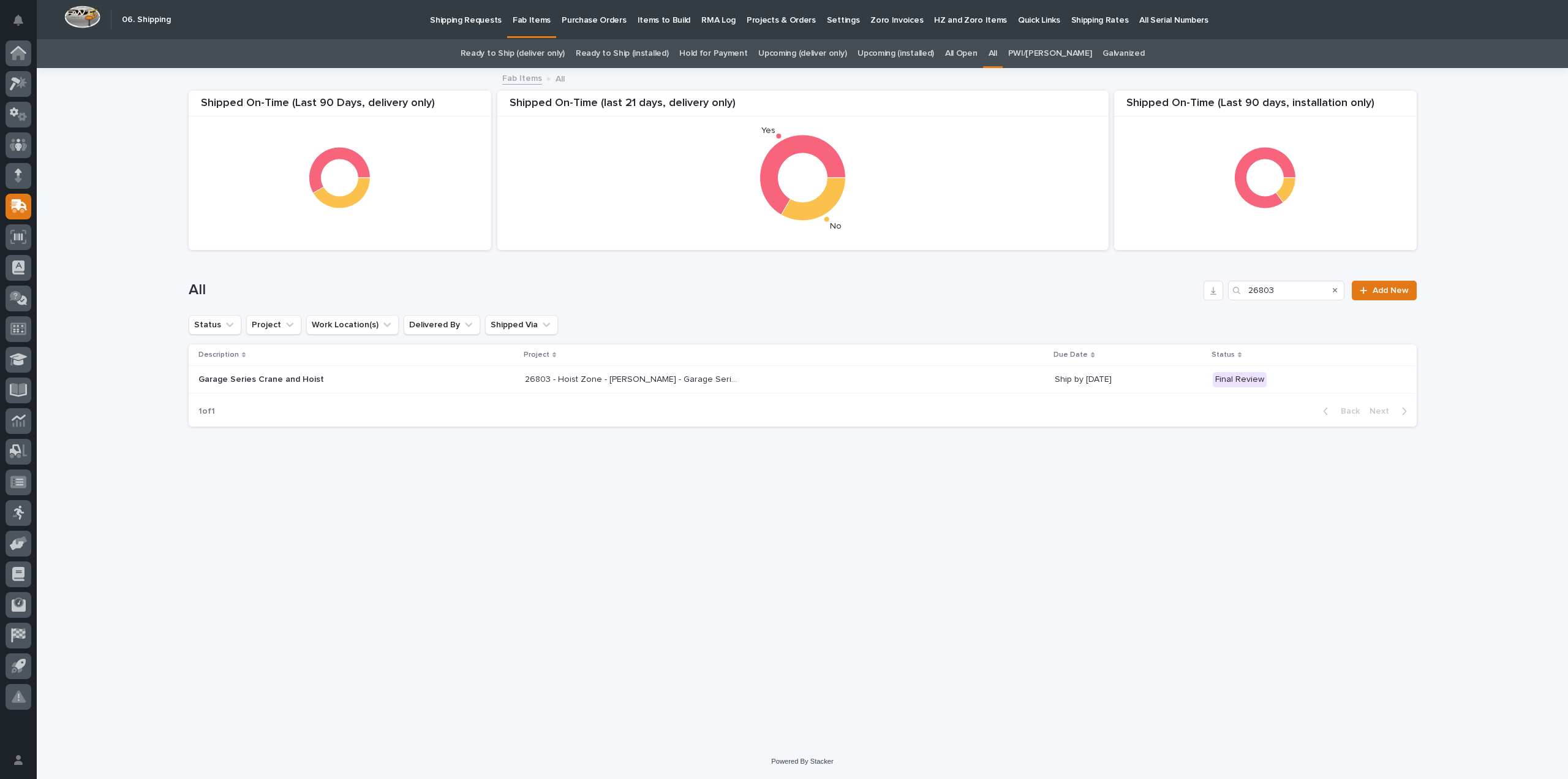
click at [663, 382] on p "26803 - Hoist Zone - Curtiss-Wright - Garage Series Crane" at bounding box center [633, 378] width 217 height 13
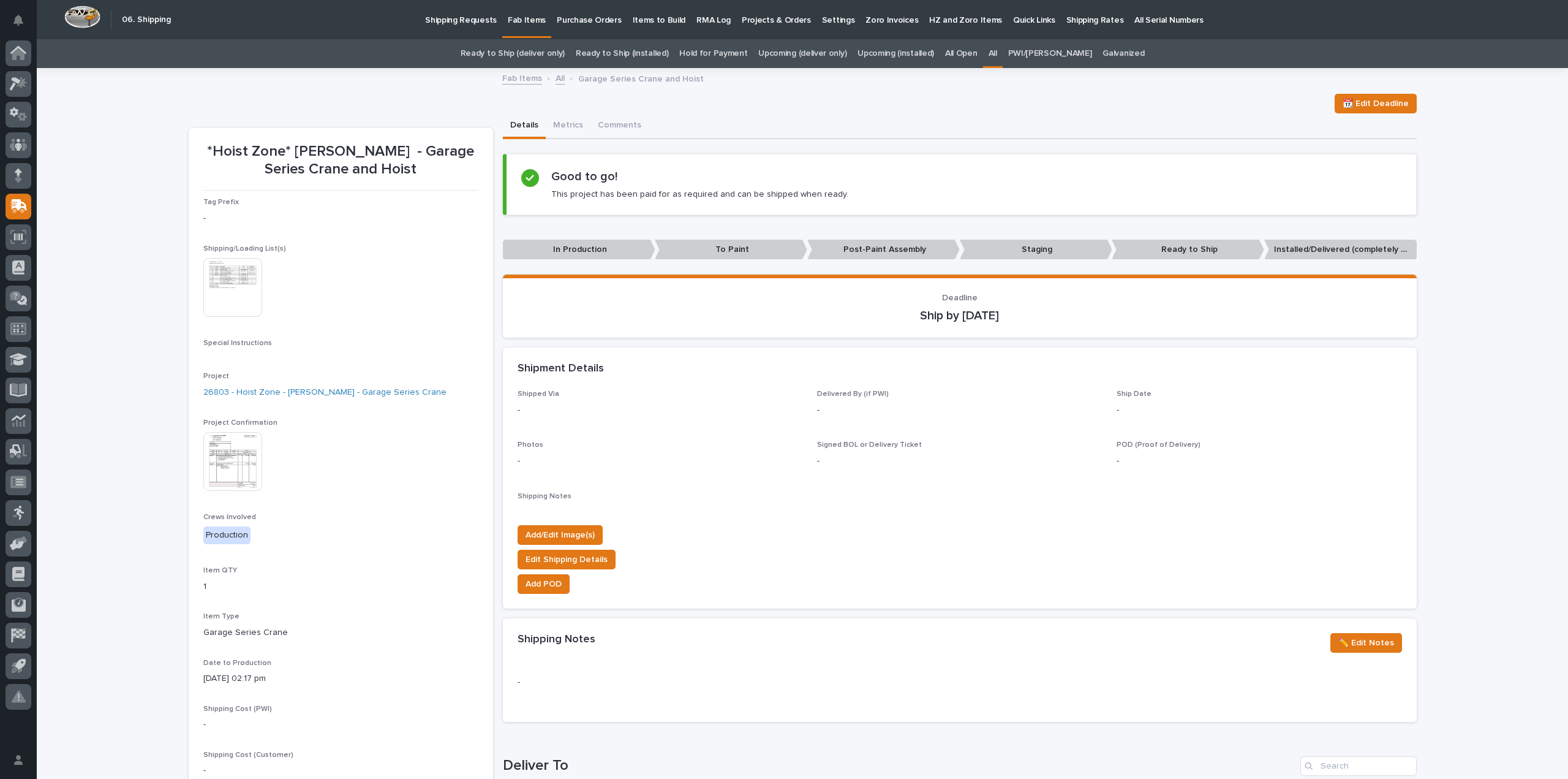
scroll to position [489, 0]
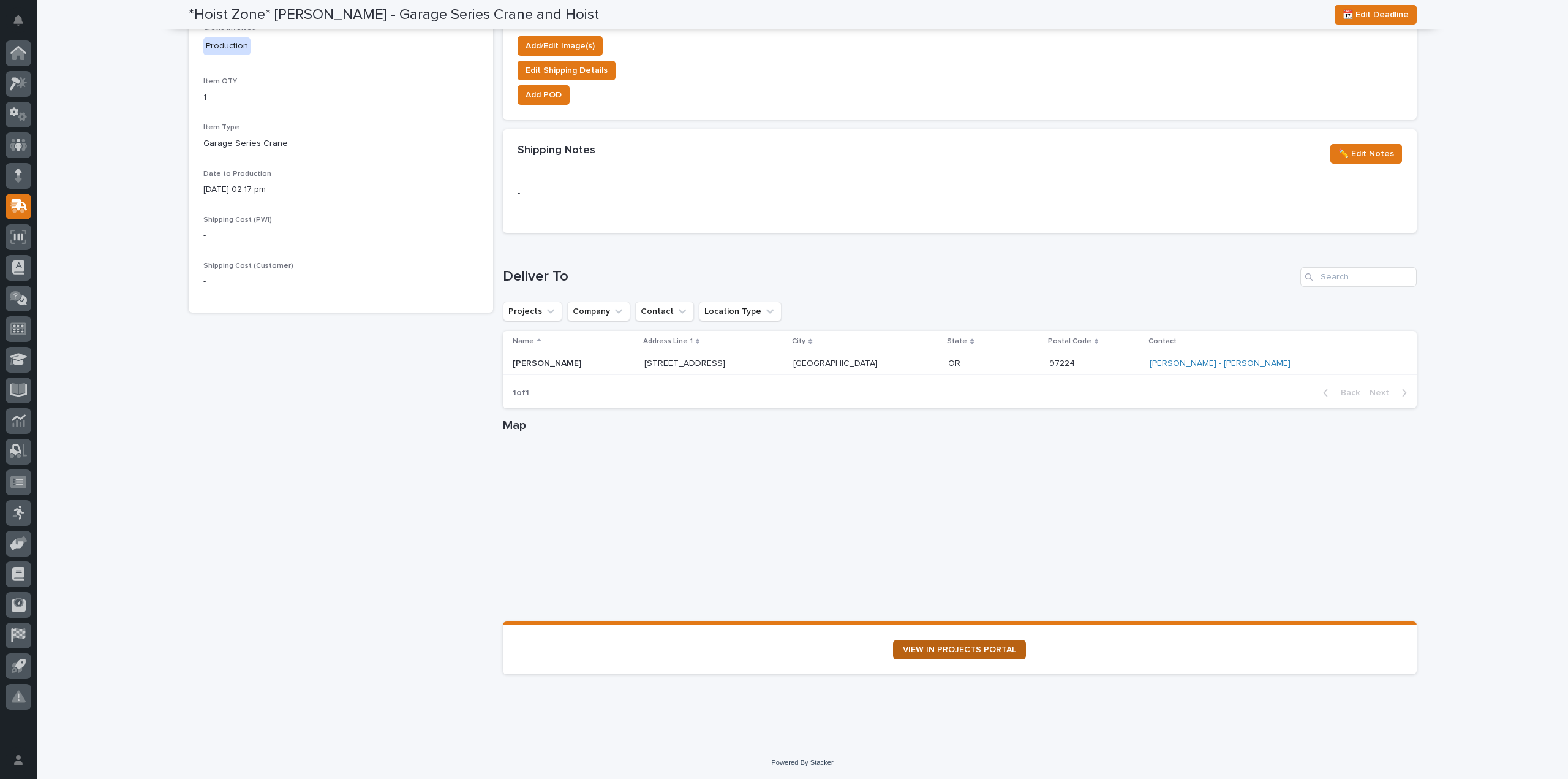
click at [974, 648] on span "VIEW IN PROJECTS PORTAL" at bounding box center [959, 649] width 113 height 9
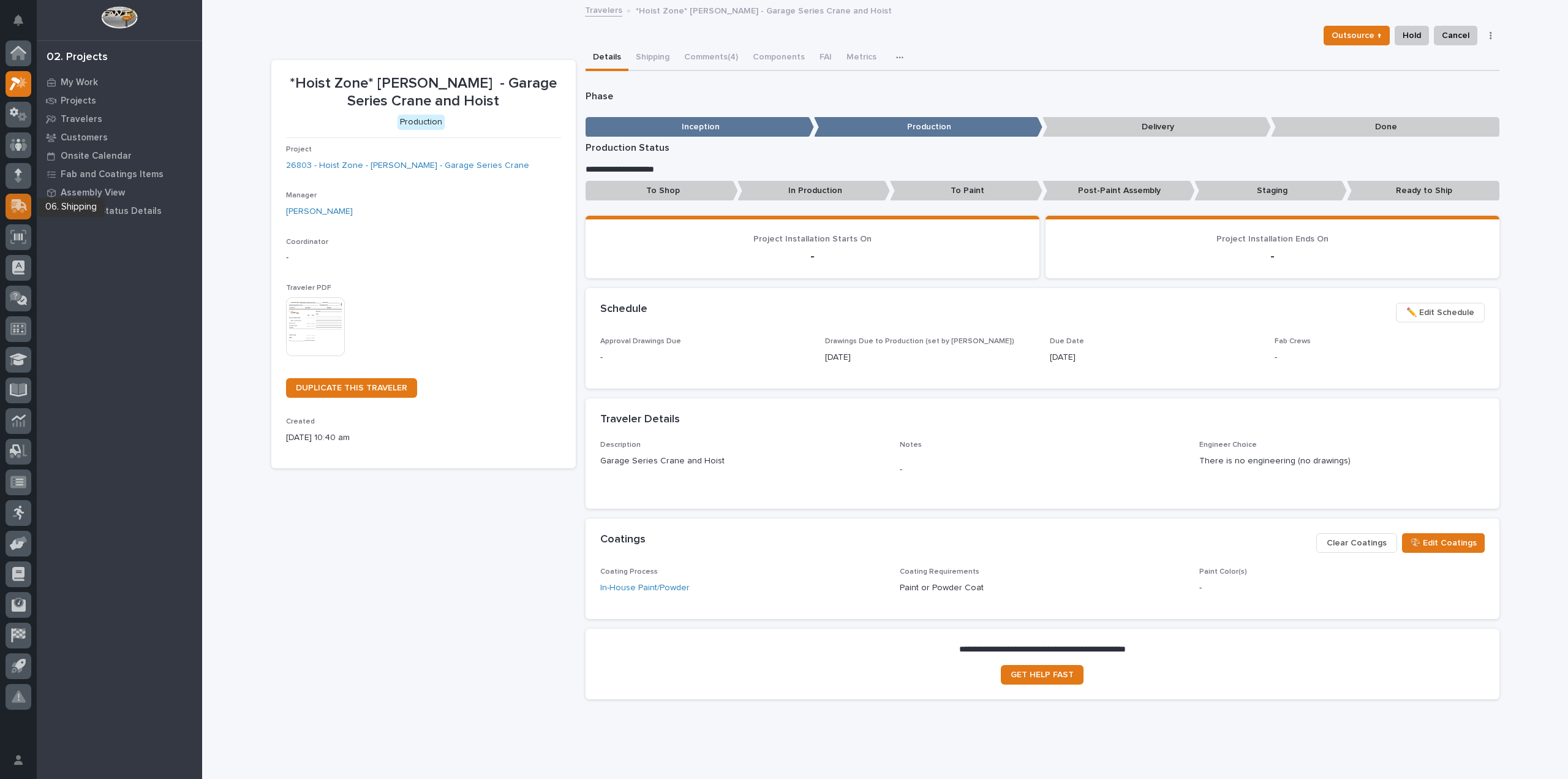
click at [25, 205] on icon at bounding box center [19, 204] width 16 height 11
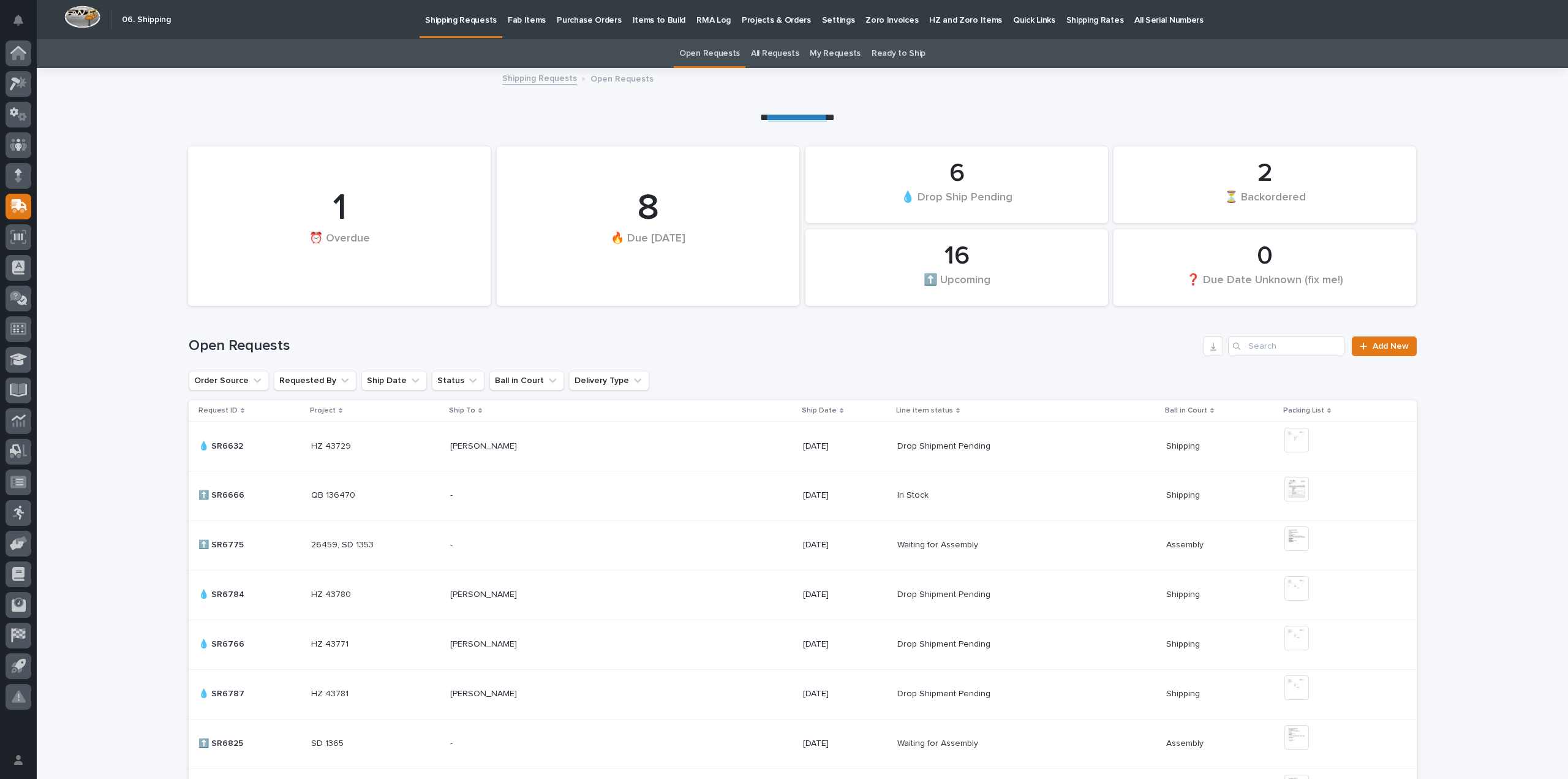
click at [534, 21] on p "Fab Items" at bounding box center [526, 13] width 38 height 25
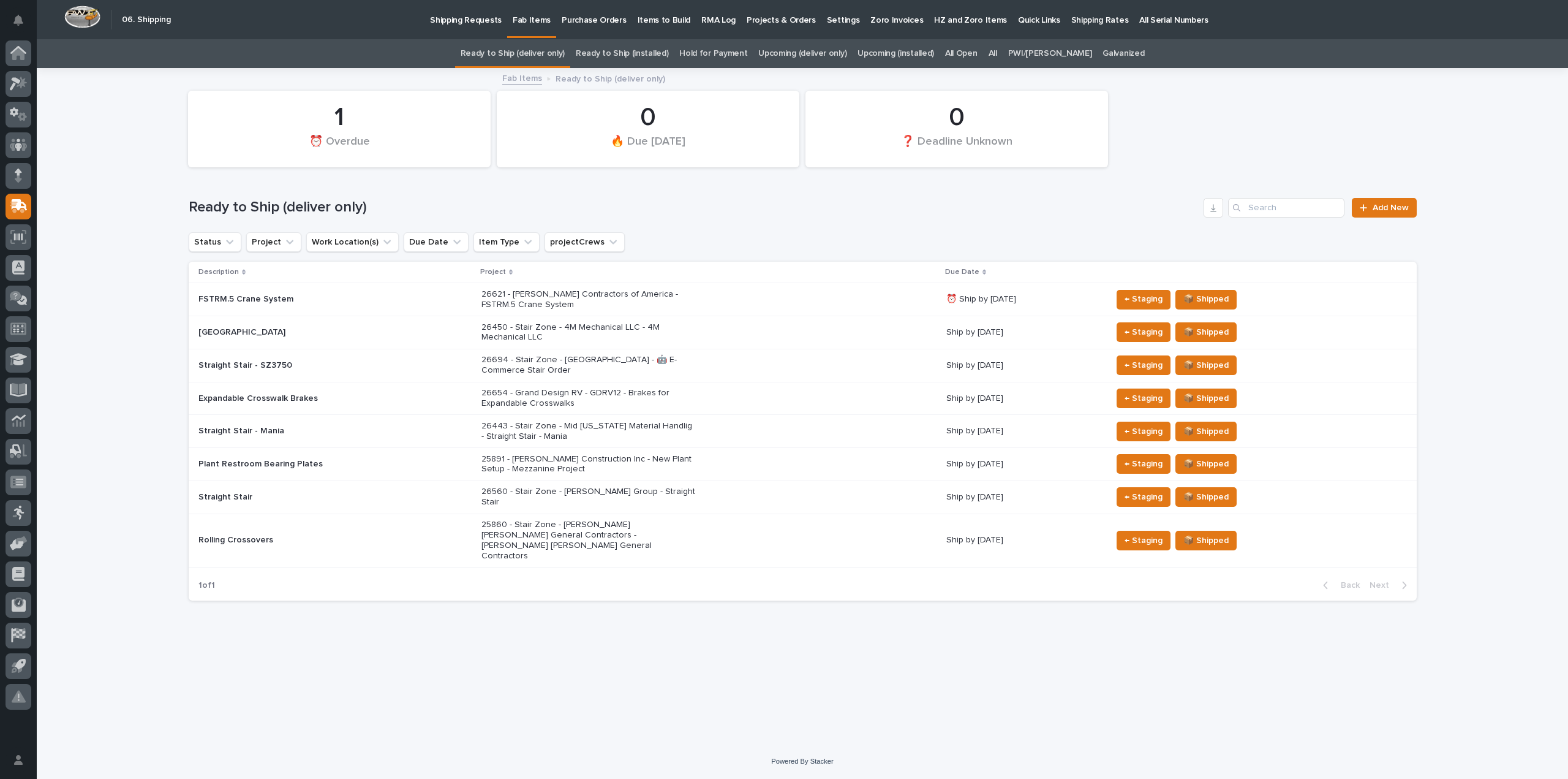
click at [997, 54] on link "All" at bounding box center [993, 54] width 9 height 29
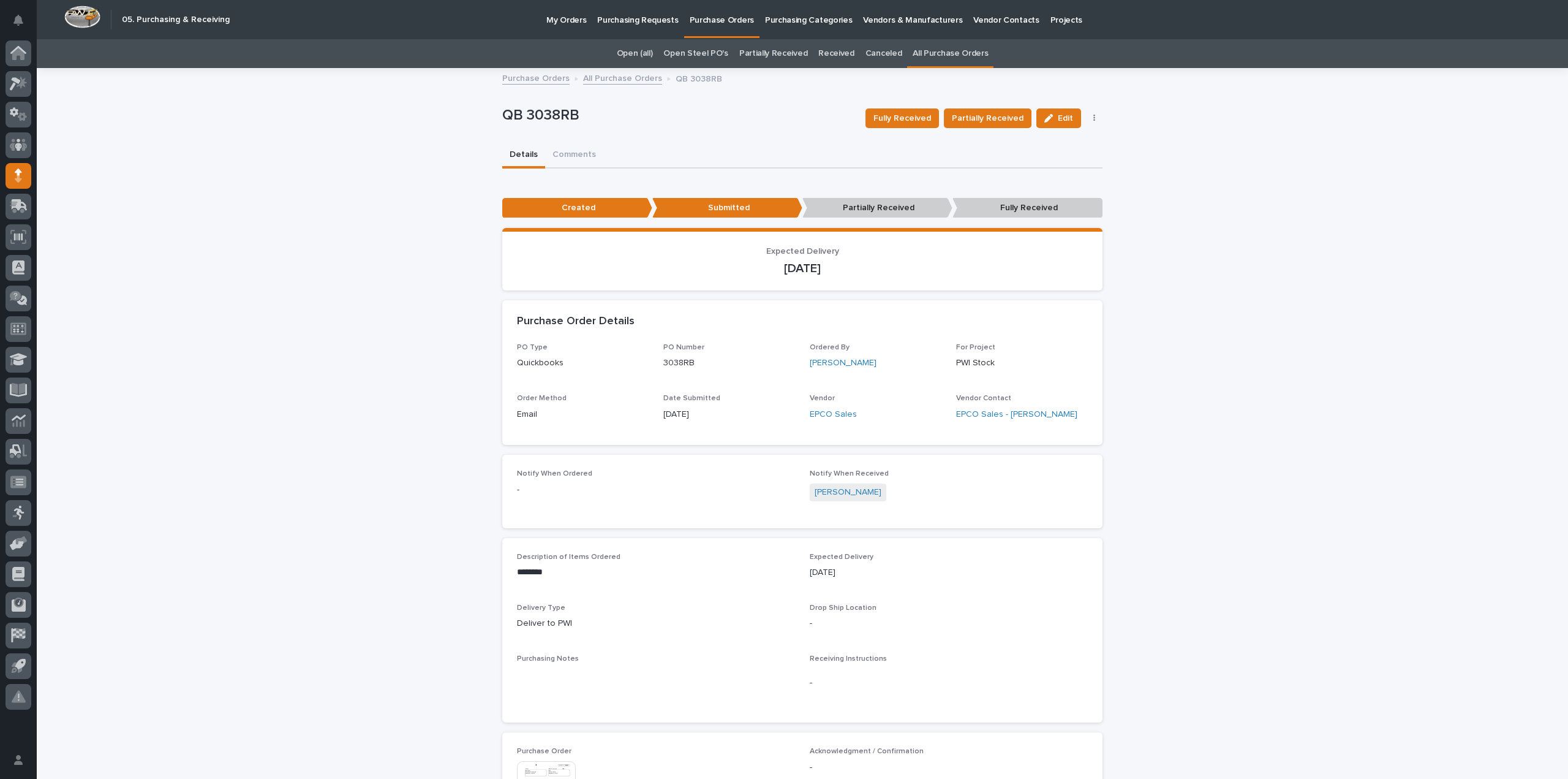
click at [935, 54] on link "All Purchase Orders" at bounding box center [950, 54] width 76 height 29
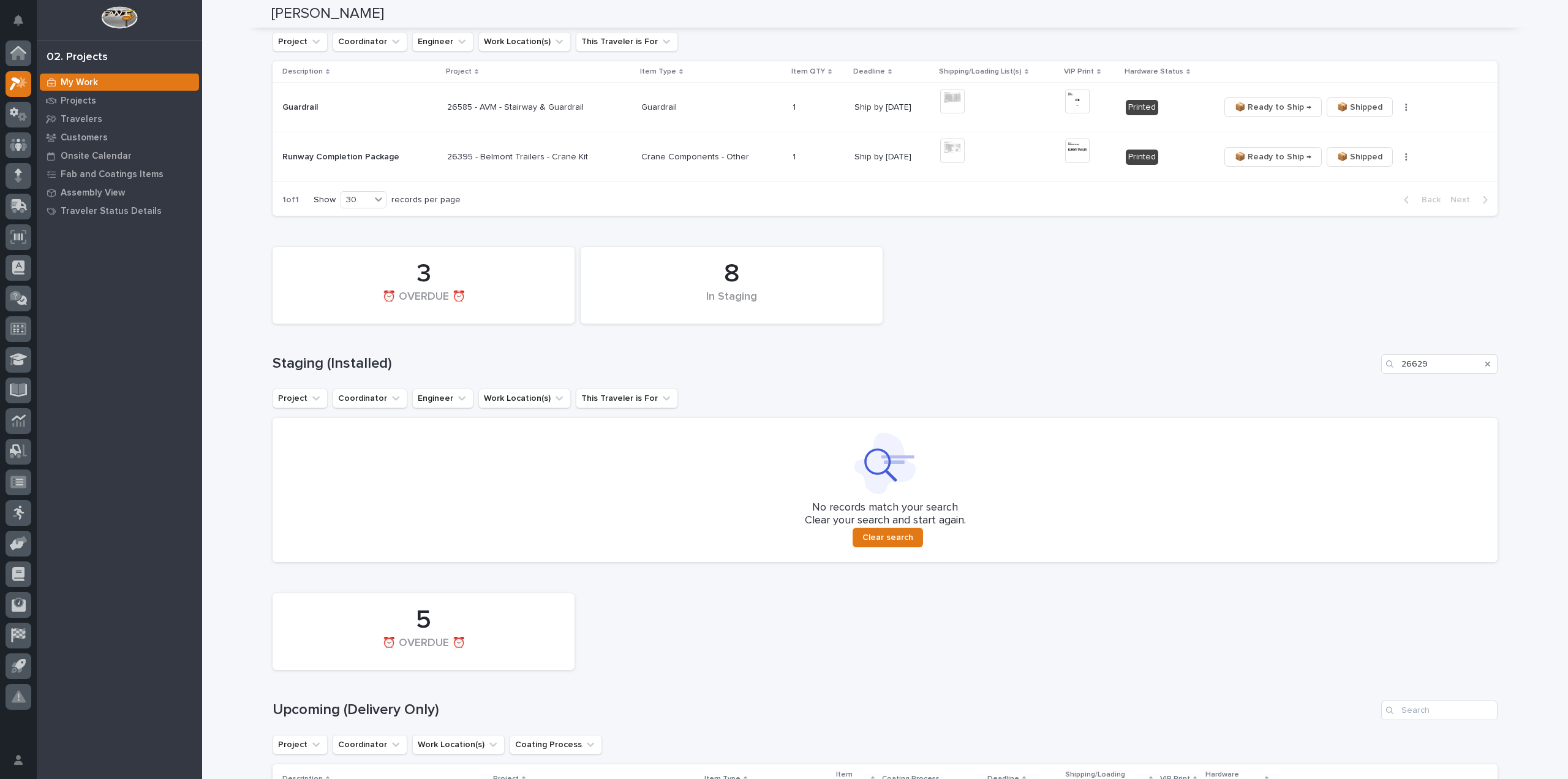
scroll to position [368, 0]
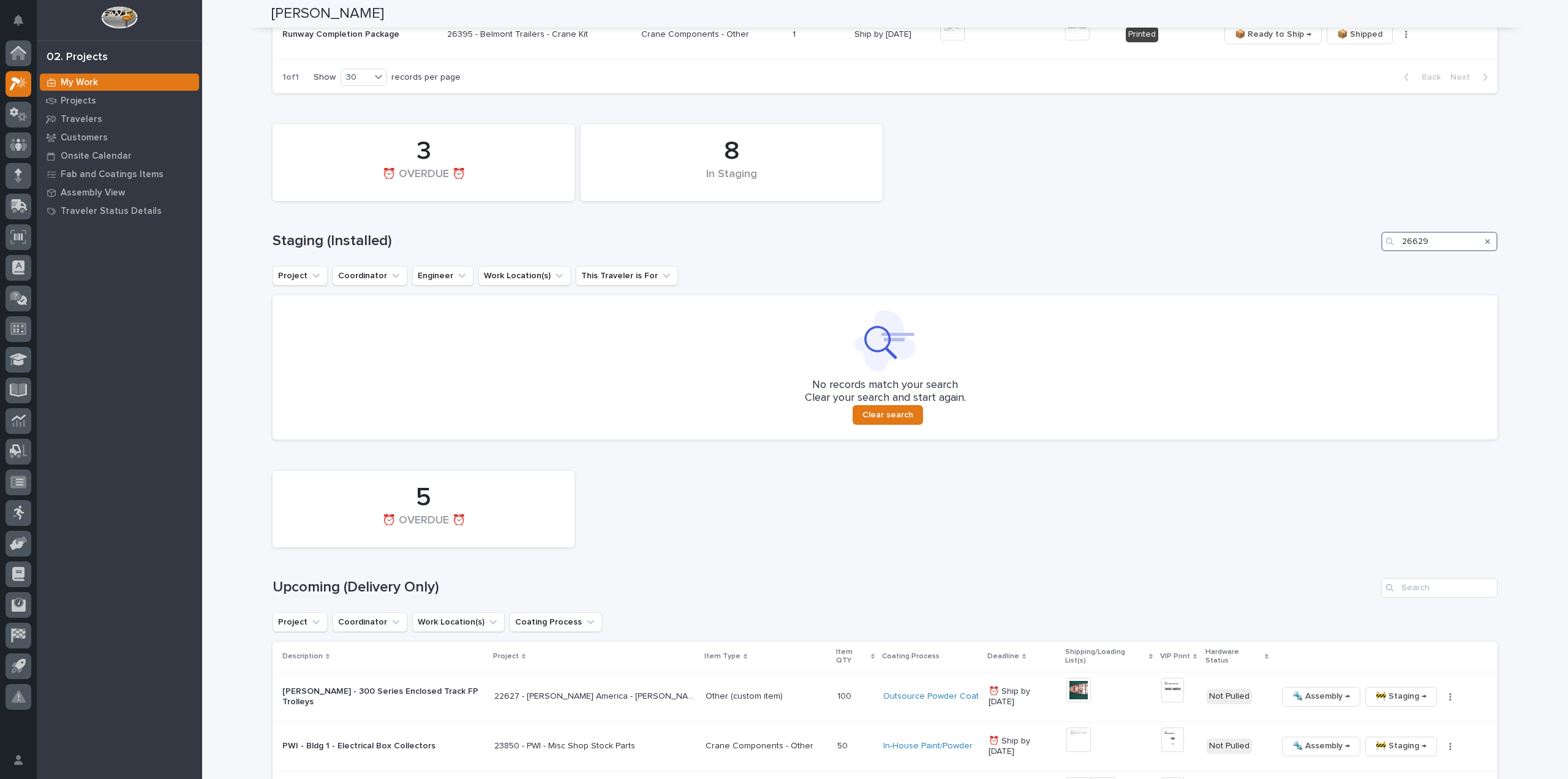
drag, startPoint x: 1433, startPoint y: 249, endPoint x: 1391, endPoint y: 258, distance: 43.0
click at [1391, 258] on div "8 In Staging 3 ⏰ OVERDUE ⏰ Staging (Installed) 26629 Project Coordinator Engine…" at bounding box center [885, 279] width 1225 height 321
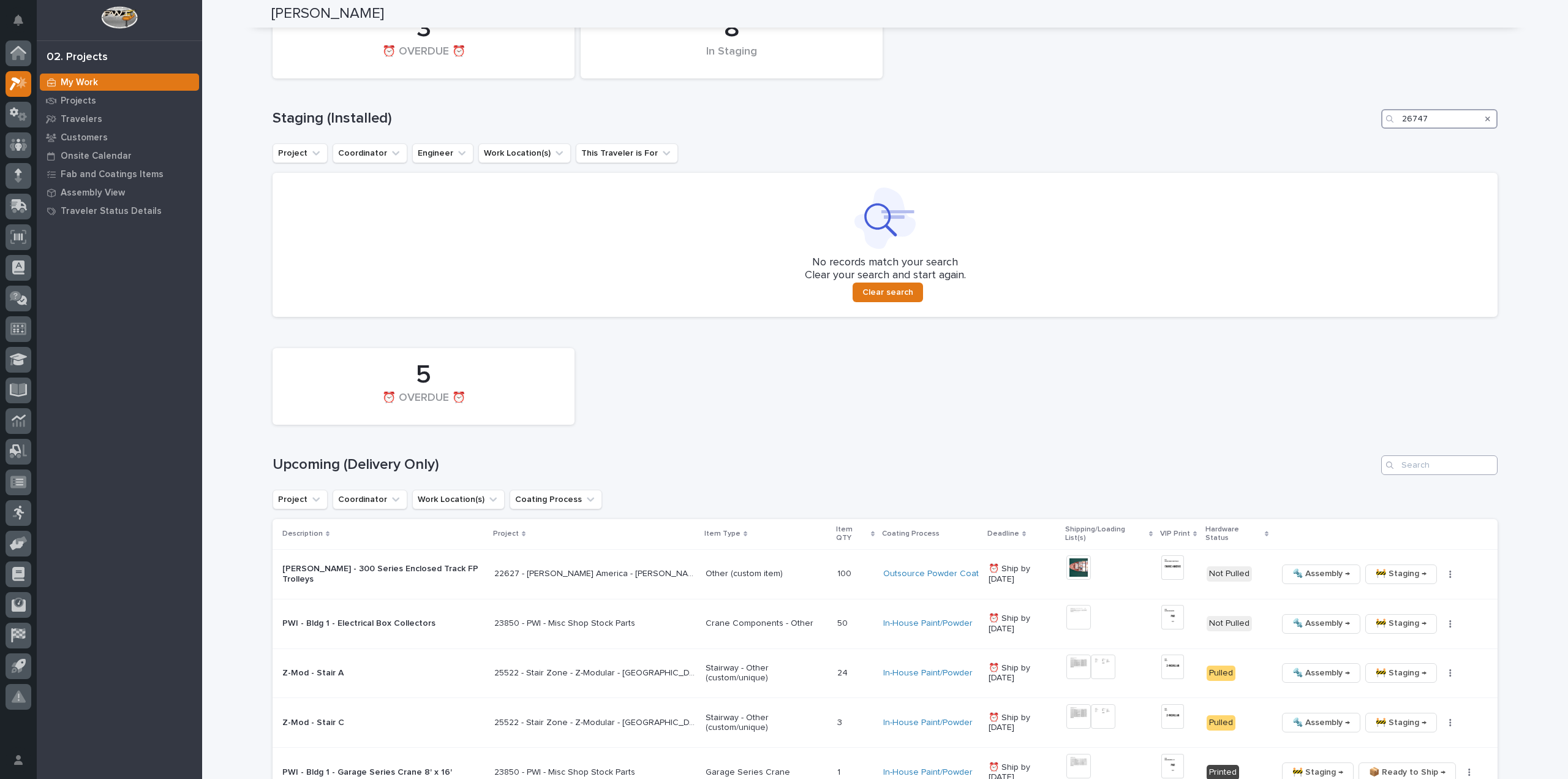
type input "26747"
click at [1424, 462] on input "Search" at bounding box center [1439, 465] width 116 height 19
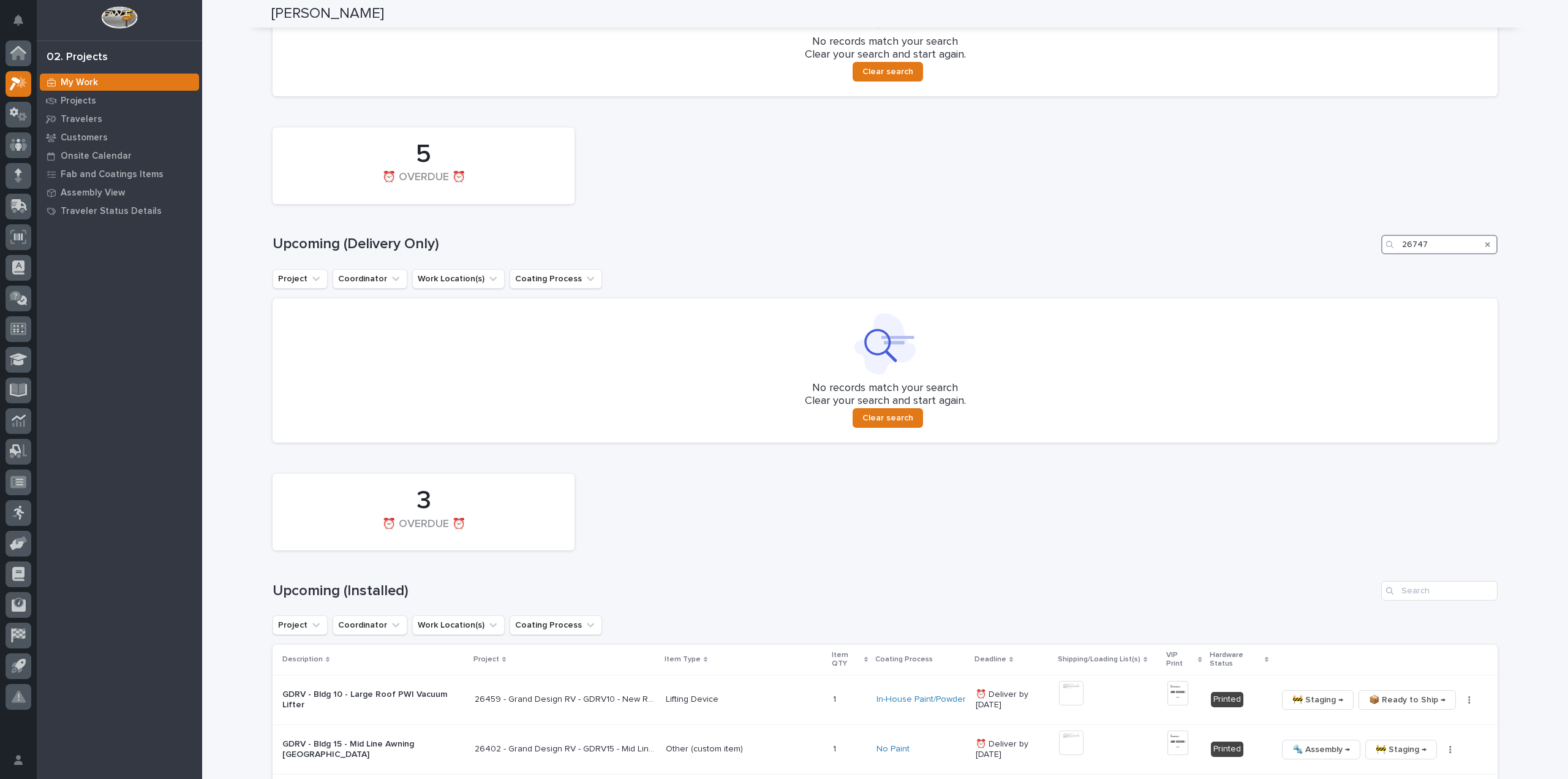
scroll to position [774, 0]
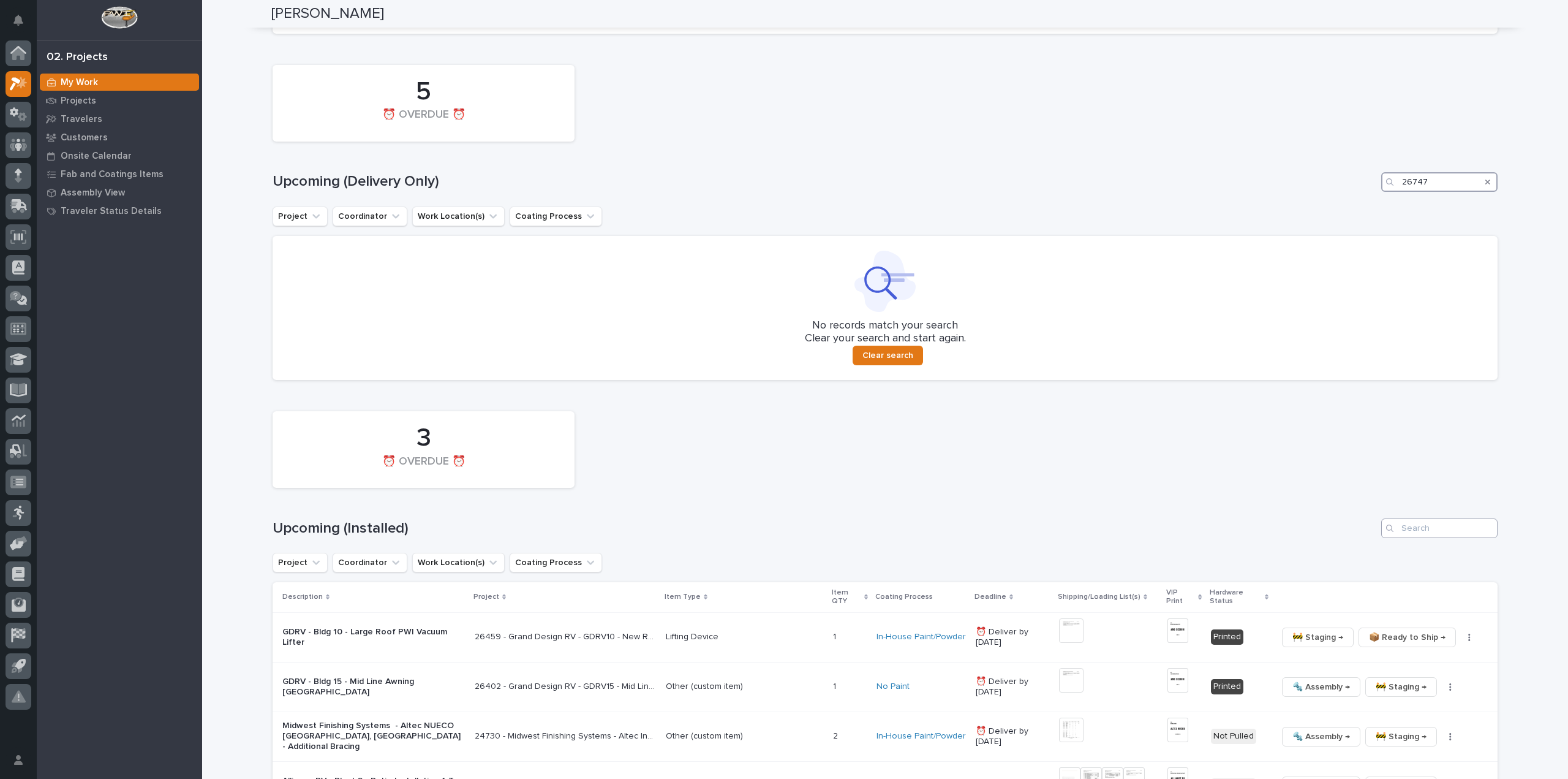
type input "26747"
click at [1420, 524] on input "Search" at bounding box center [1439, 528] width 116 height 19
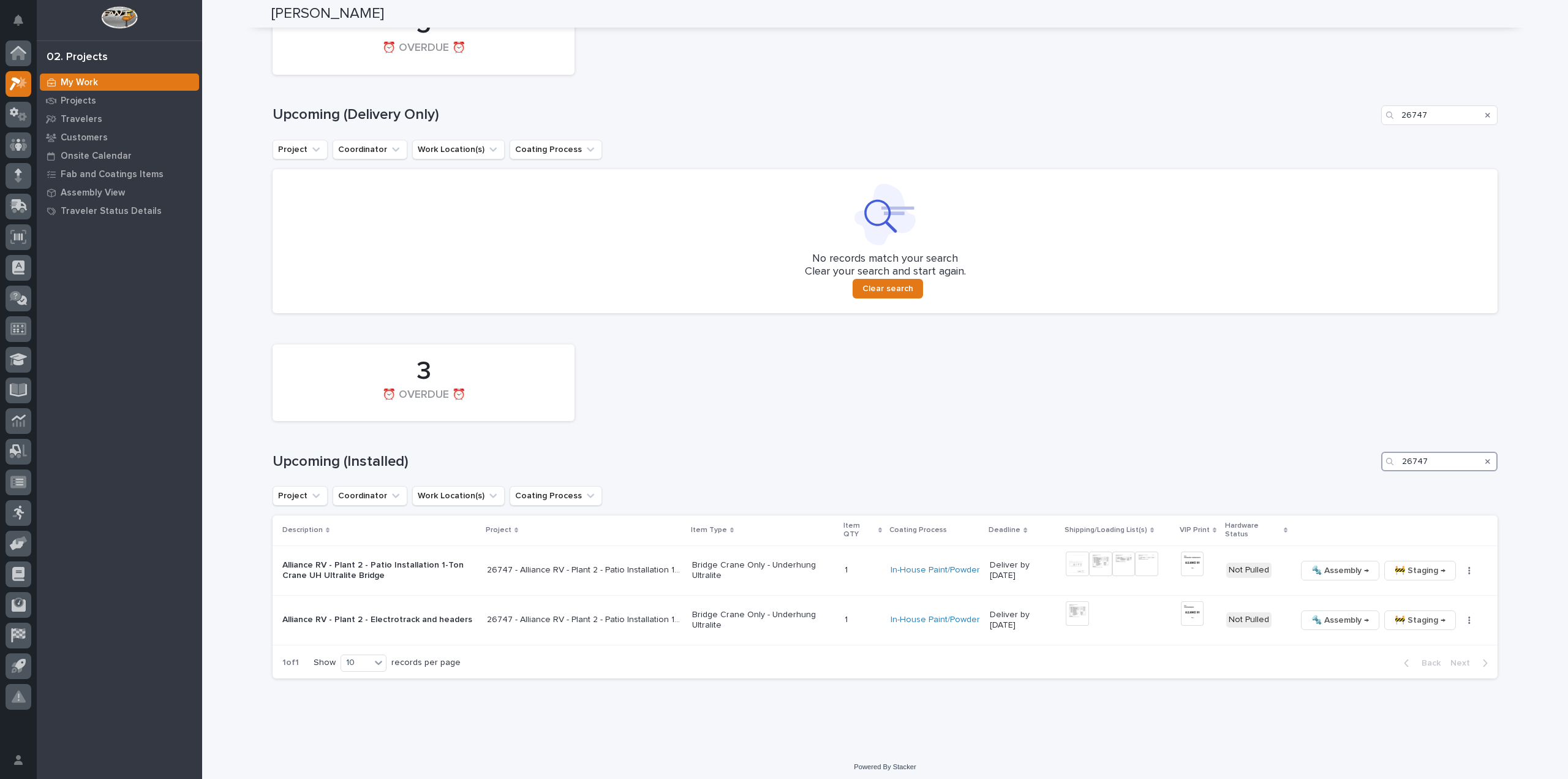
scroll to position [846, 0]
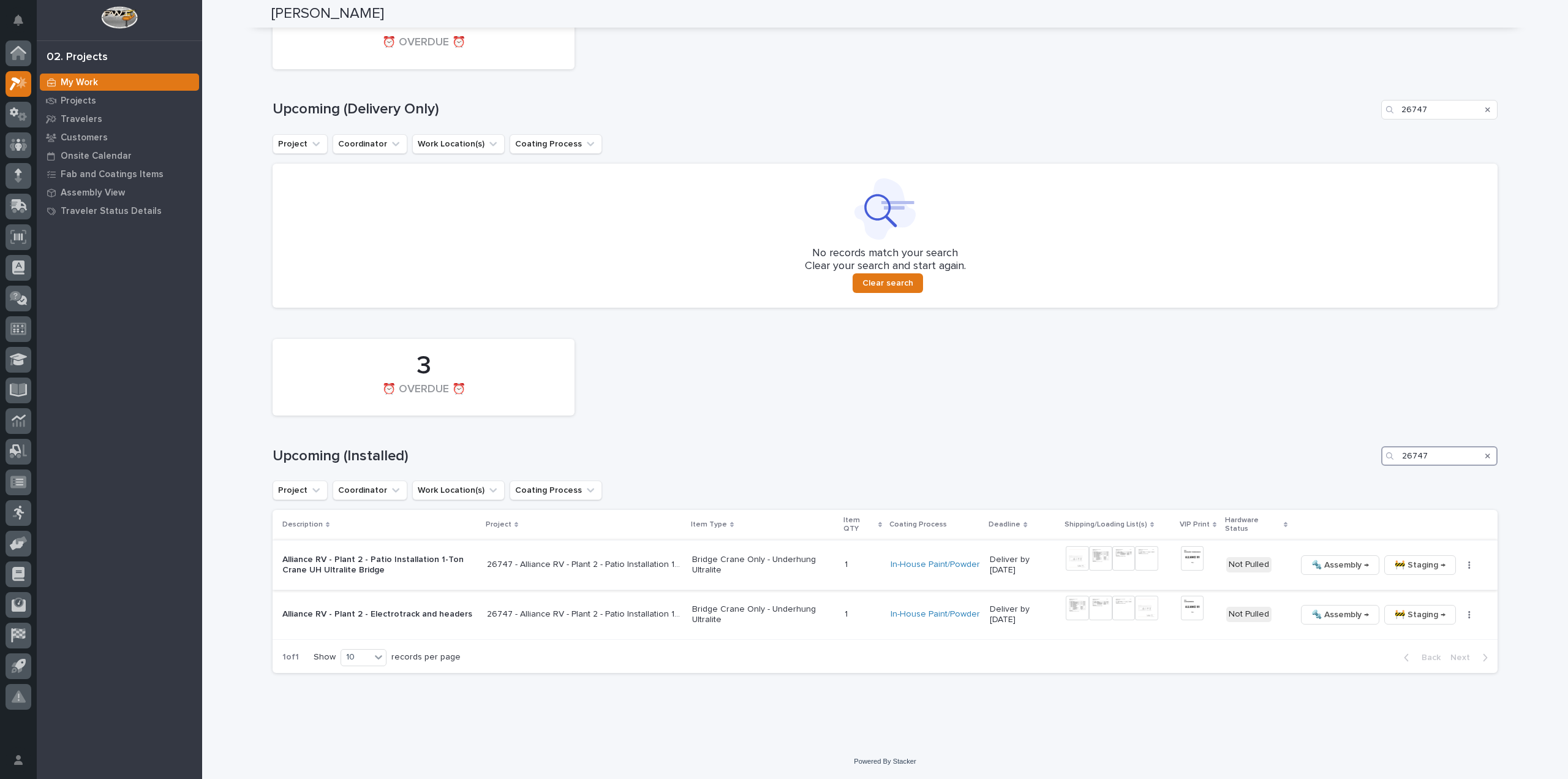
type input "26747"
click at [1079, 565] on img at bounding box center [1077, 558] width 23 height 25
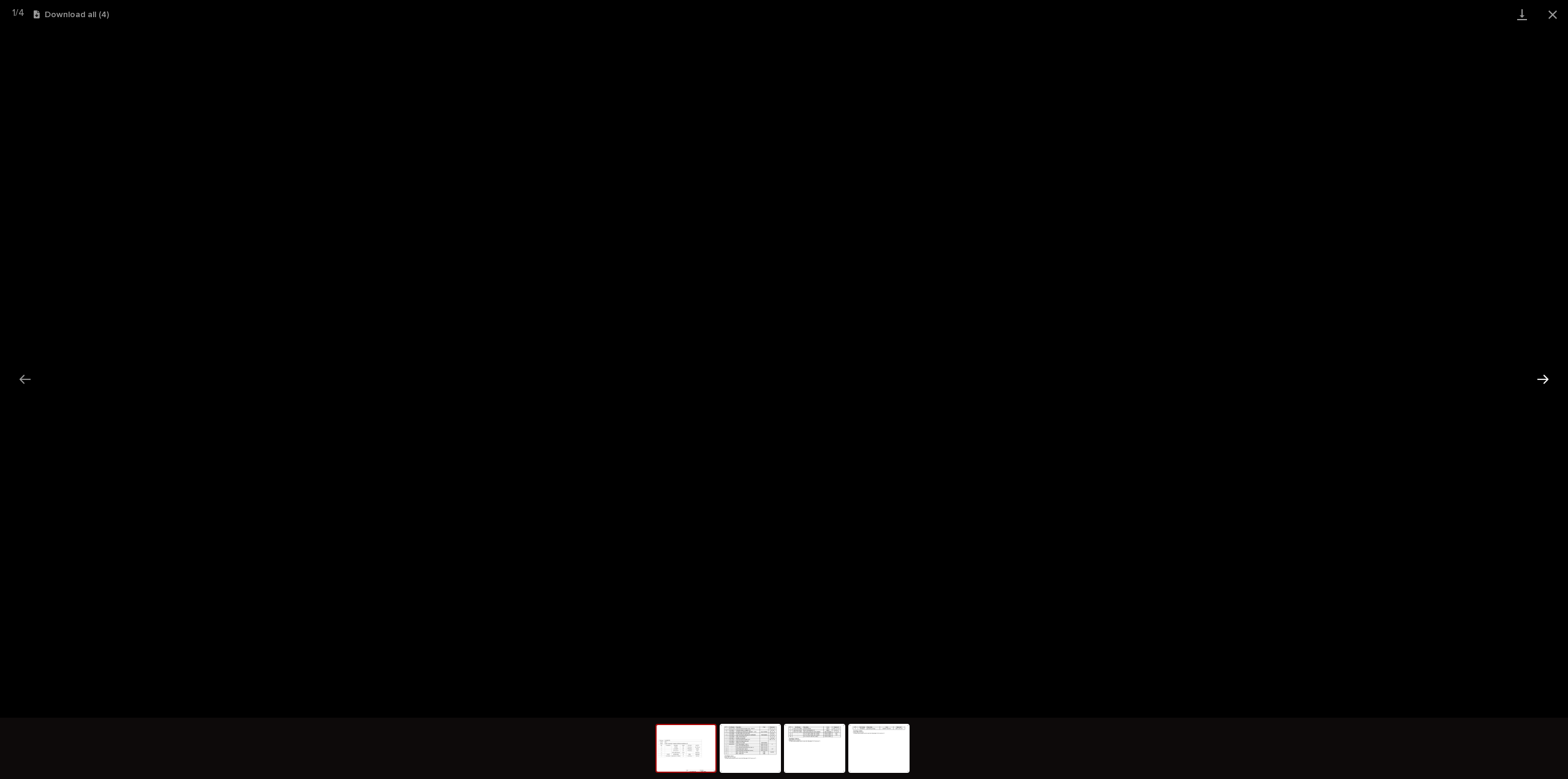
click at [1547, 379] on button "Next slide" at bounding box center [1543, 379] width 25 height 24
click at [1557, 17] on button "Close gallery" at bounding box center [1553, 14] width 31 height 29
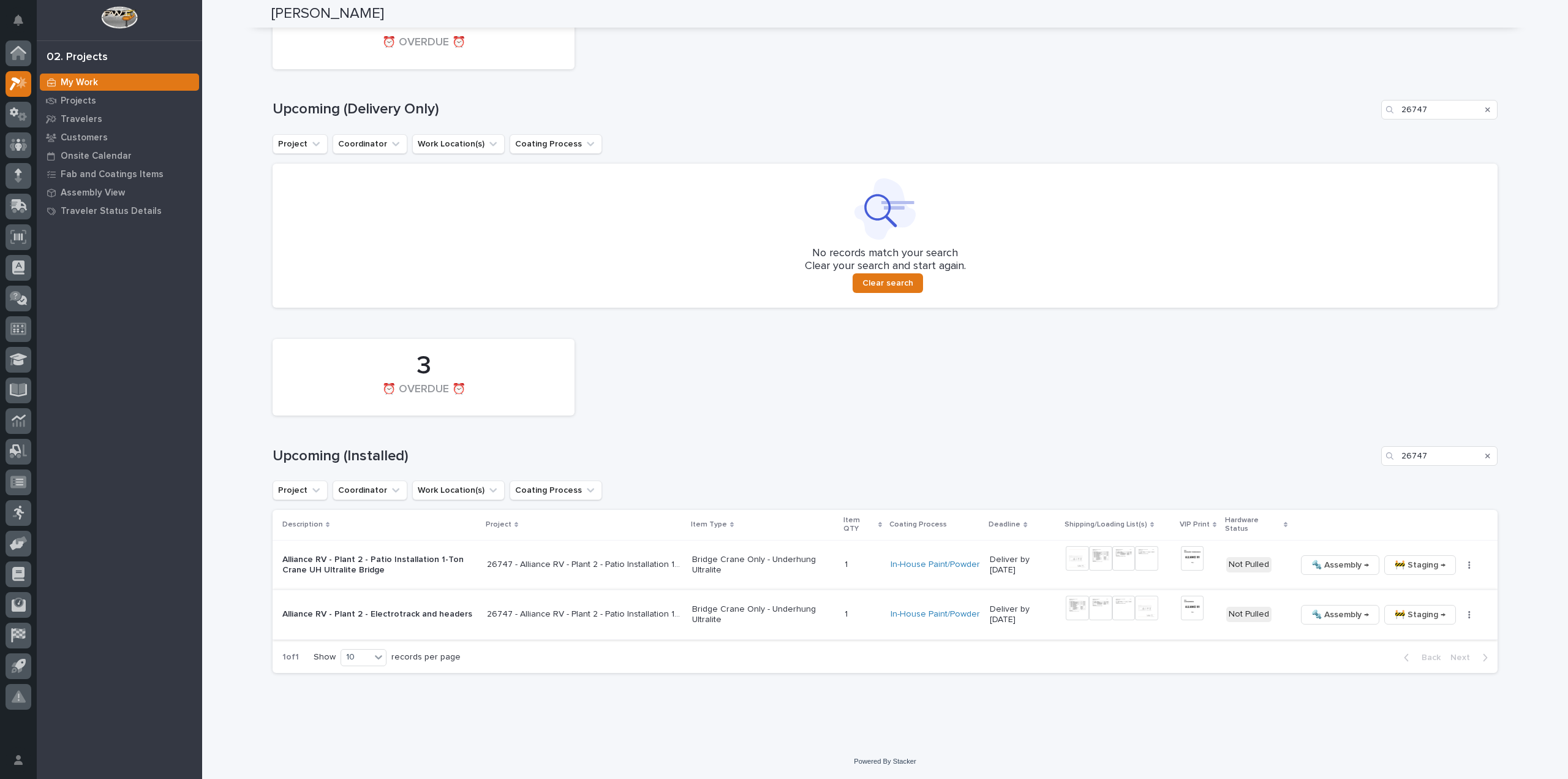
click at [1085, 614] on img at bounding box center [1077, 608] width 23 height 25
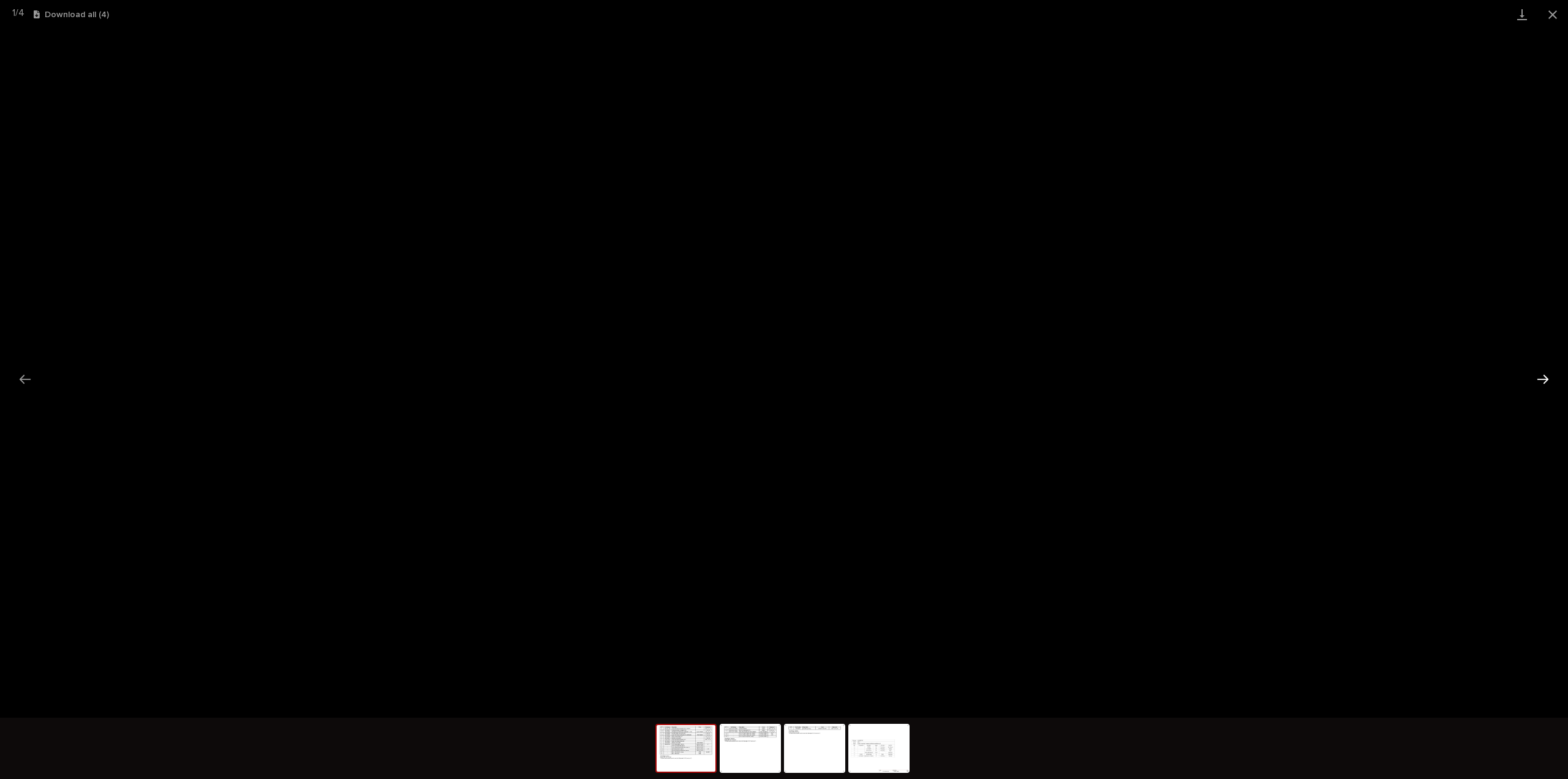
click at [1541, 385] on button "Next slide" at bounding box center [1543, 379] width 25 height 24
click at [1553, 15] on button "Close gallery" at bounding box center [1553, 14] width 31 height 29
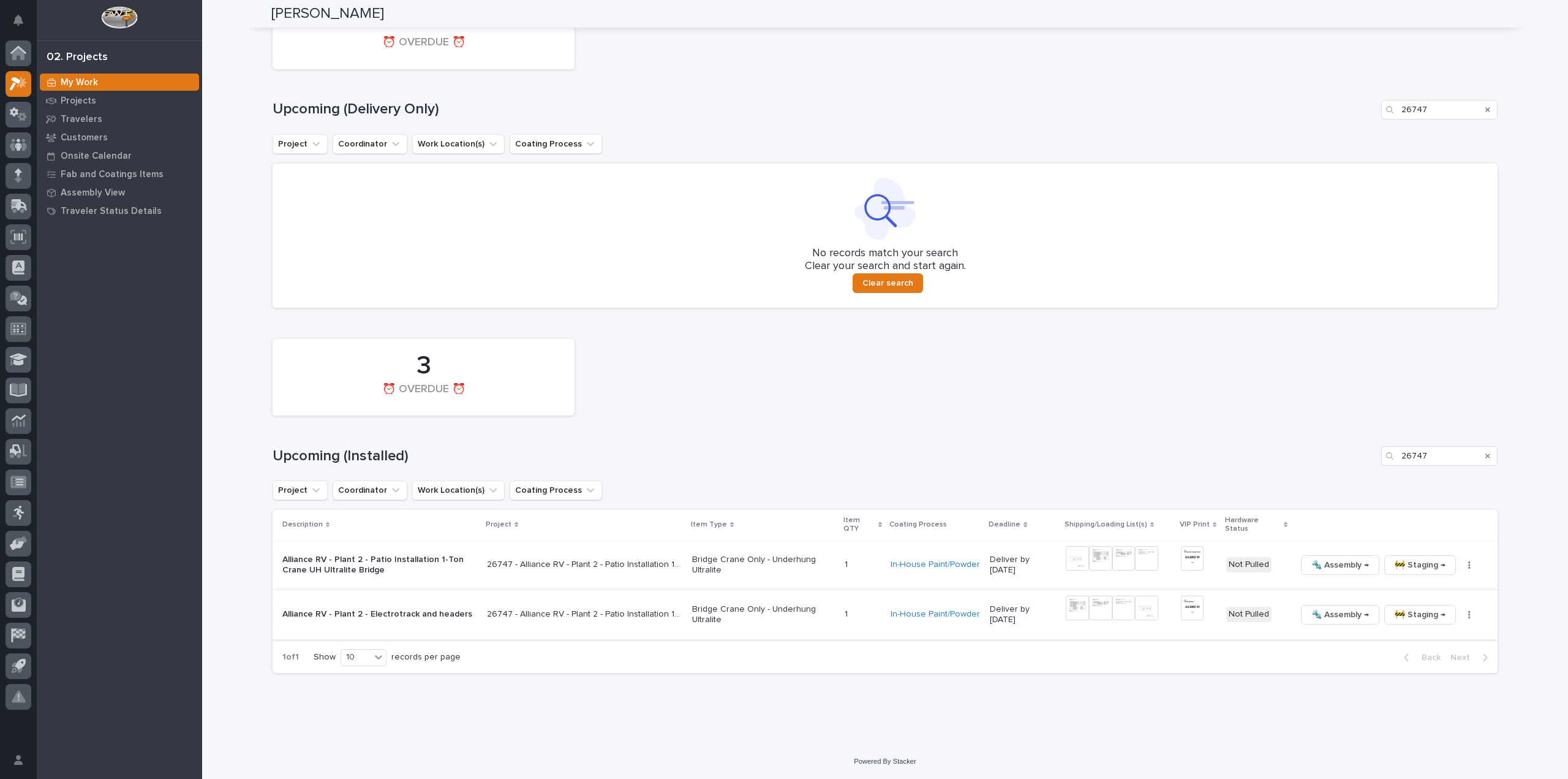
click at [1073, 613] on img at bounding box center [1077, 608] width 23 height 25
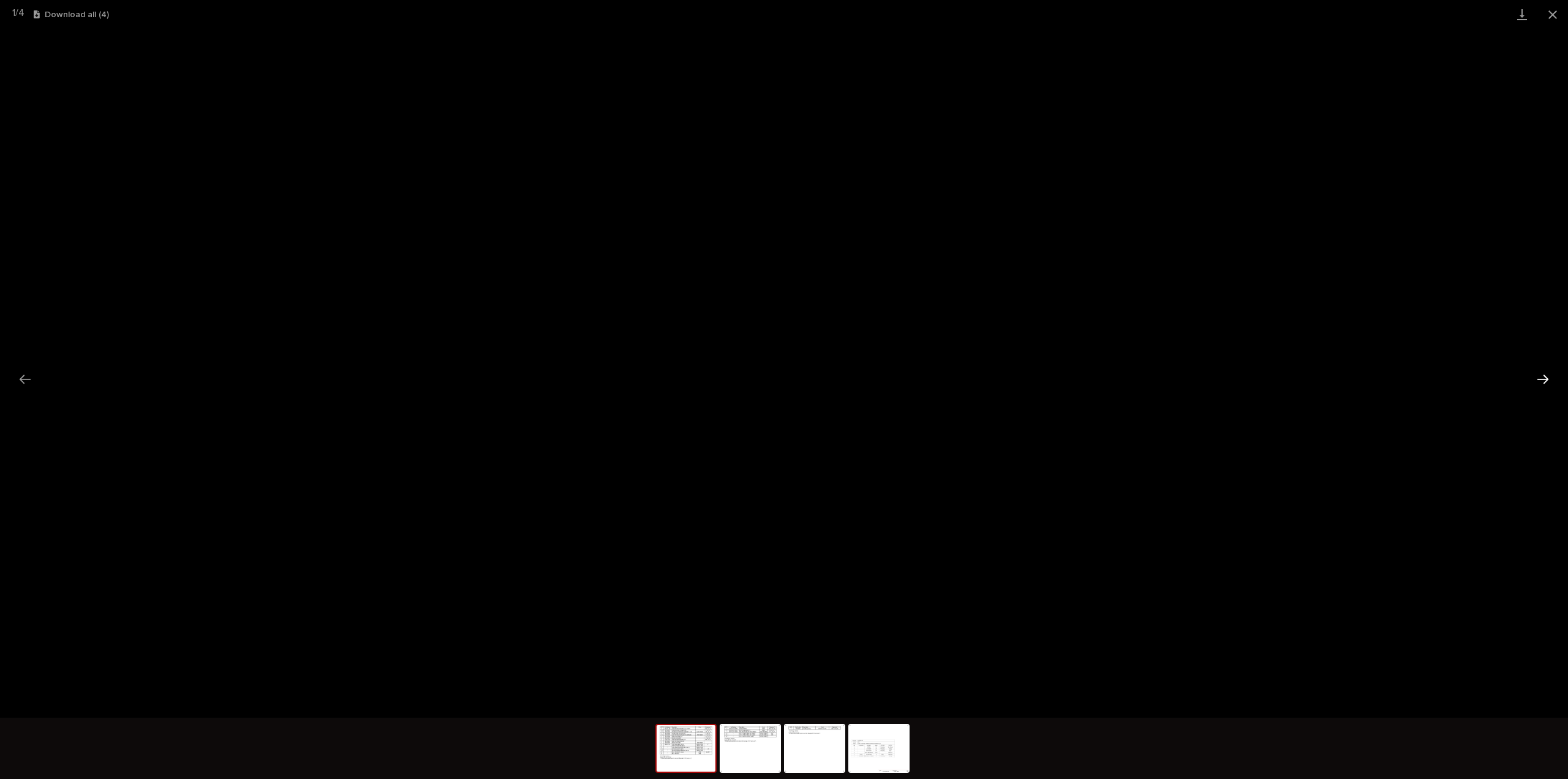
click at [1543, 377] on button "Next slide" at bounding box center [1543, 379] width 25 height 24
click at [1533, 378] on button "Next slide" at bounding box center [1543, 379] width 25 height 24
click at [30, 377] on button "Previous slide" at bounding box center [25, 379] width 25 height 24
click at [25, 382] on button "Previous slide" at bounding box center [25, 379] width 25 height 24
click at [29, 385] on button "Previous slide" at bounding box center [25, 379] width 25 height 24
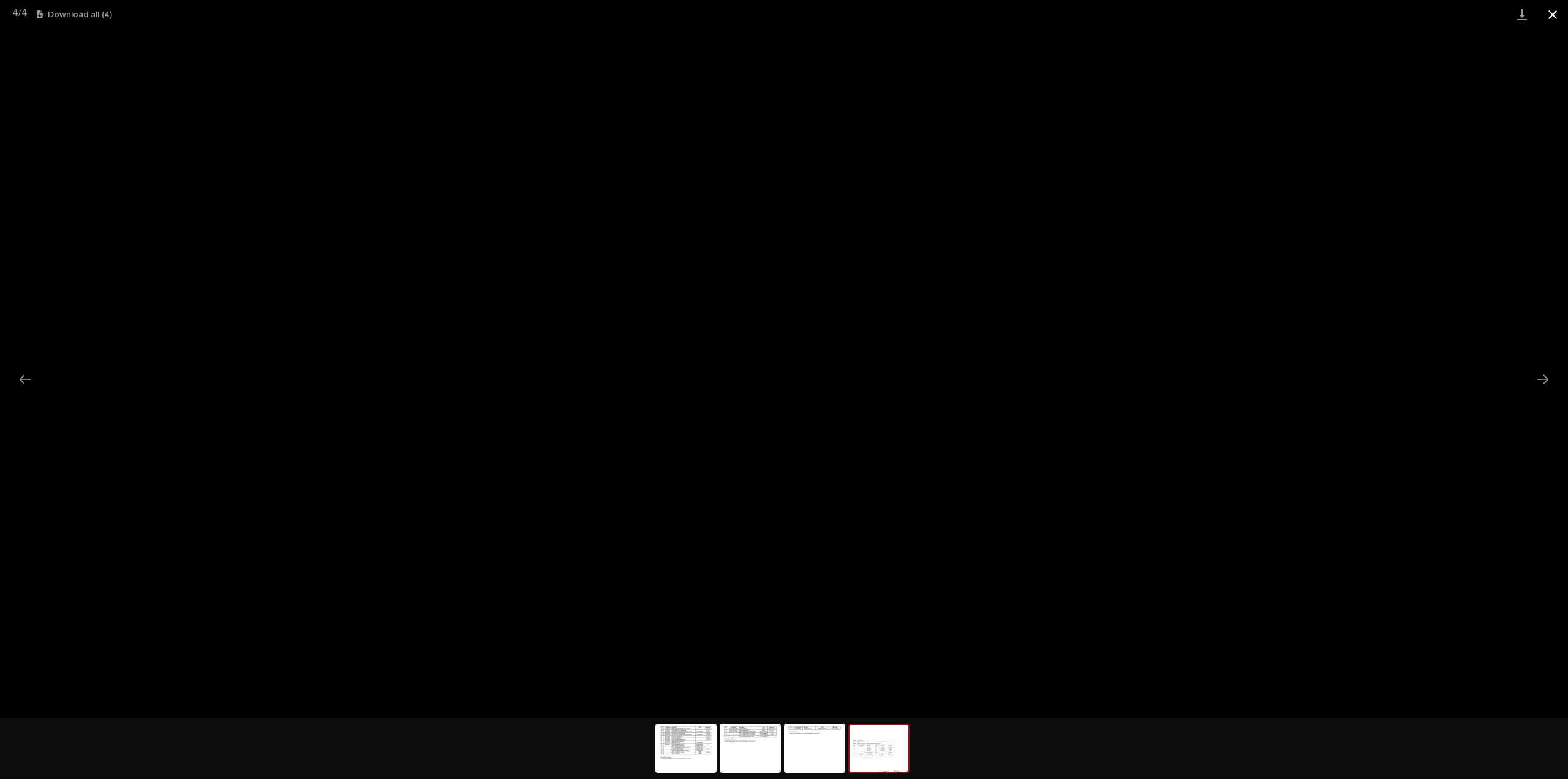
click at [1556, 9] on button "Close gallery" at bounding box center [1553, 14] width 31 height 29
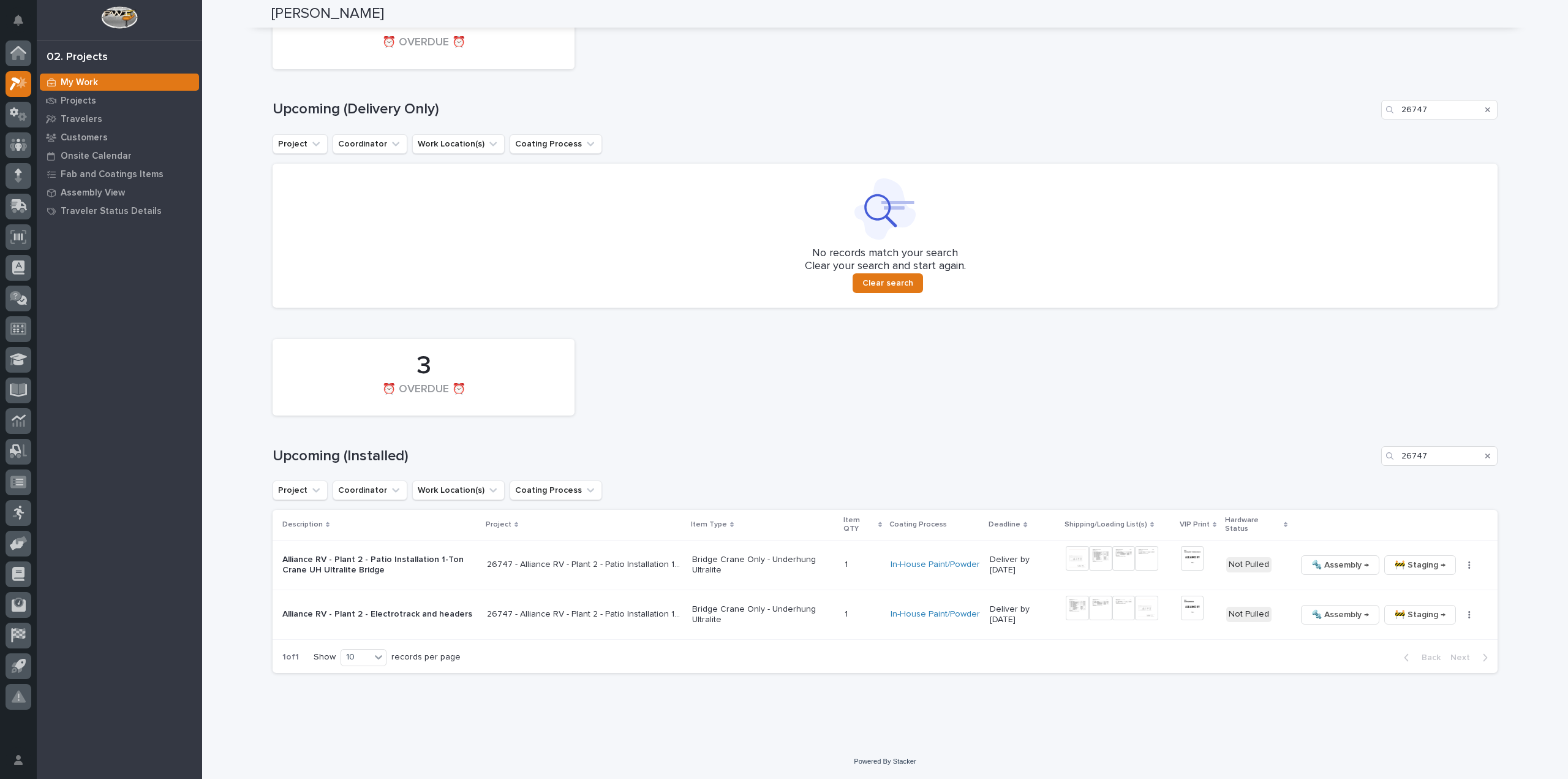
click at [578, 563] on p "26747 - Alliance RV - Plant 2 - Patio Installation 1-Ton Crane w/ Anver Lifter" at bounding box center [585, 563] width 198 height 13
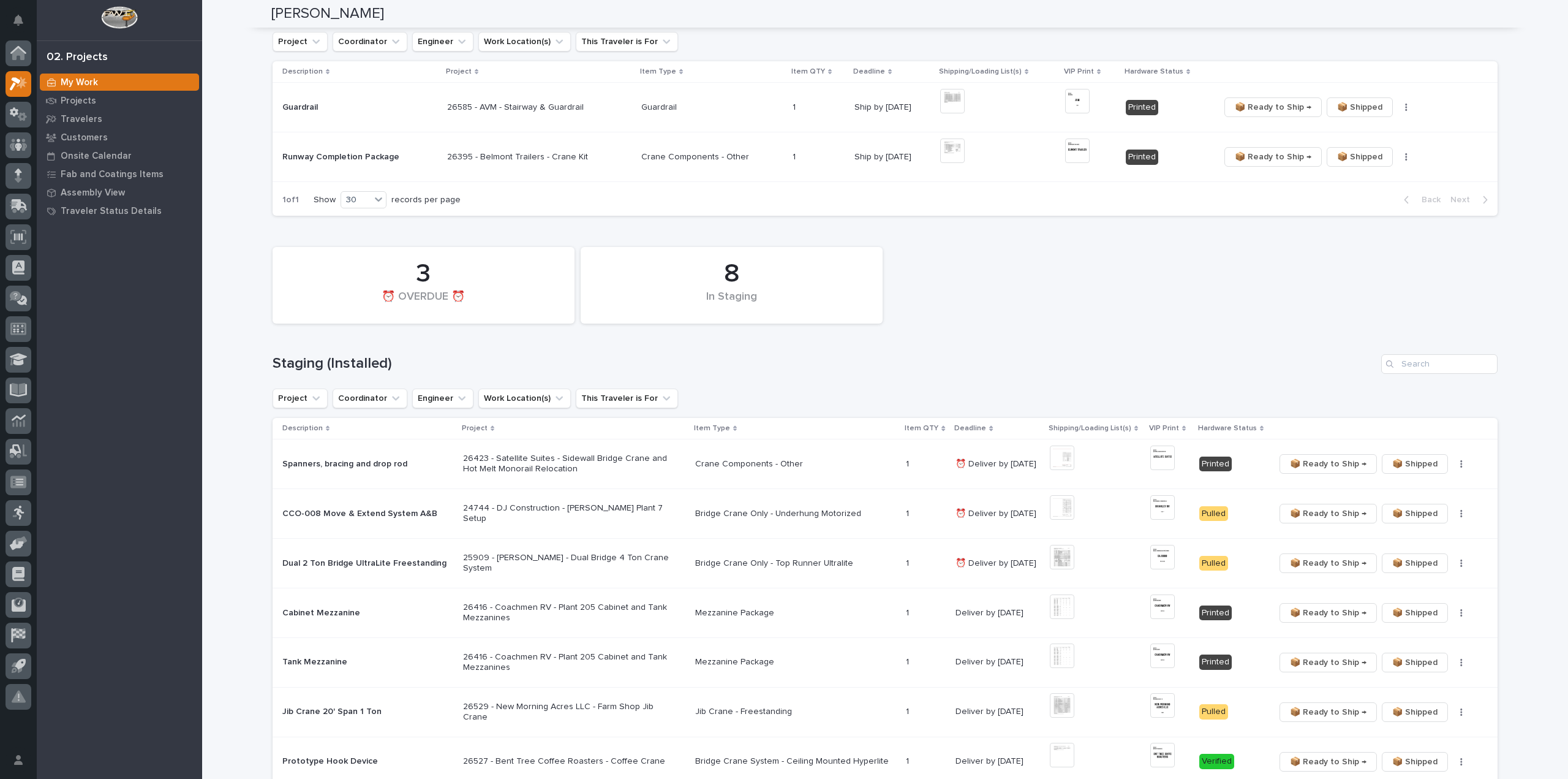
scroll to position [858, 0]
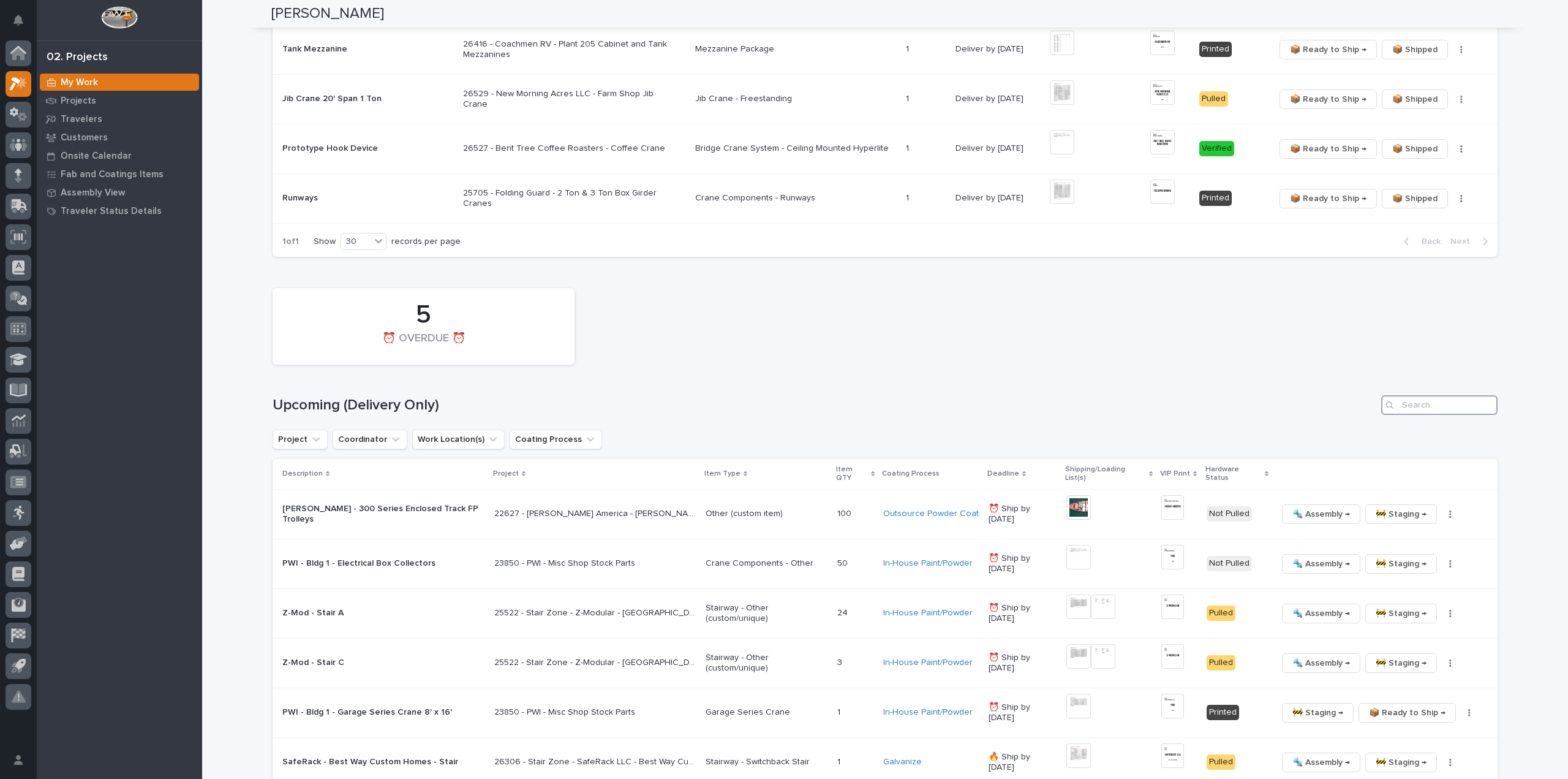
click at [1417, 401] on input "Search" at bounding box center [1439, 405] width 116 height 19
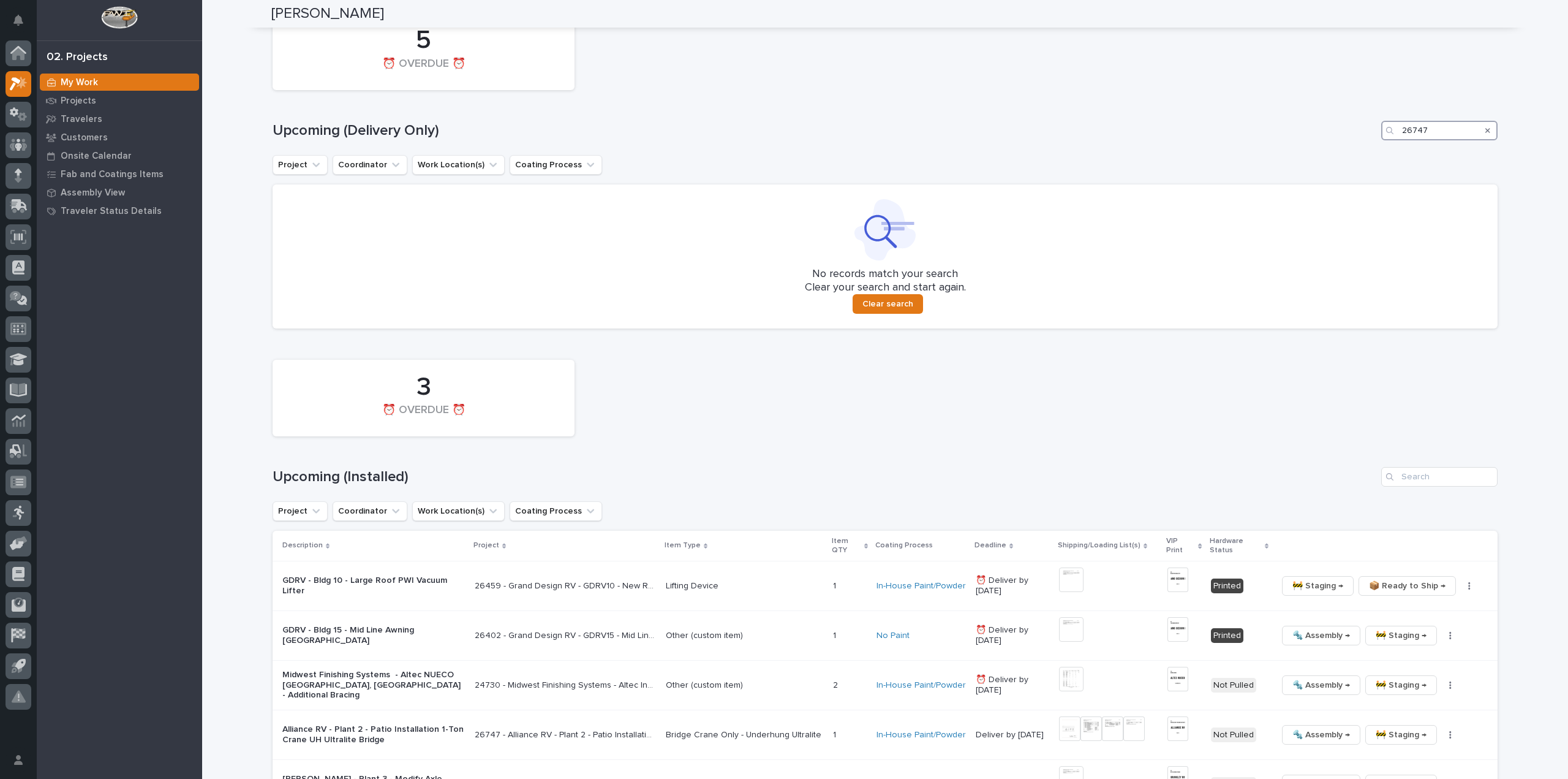
scroll to position [1141, 0]
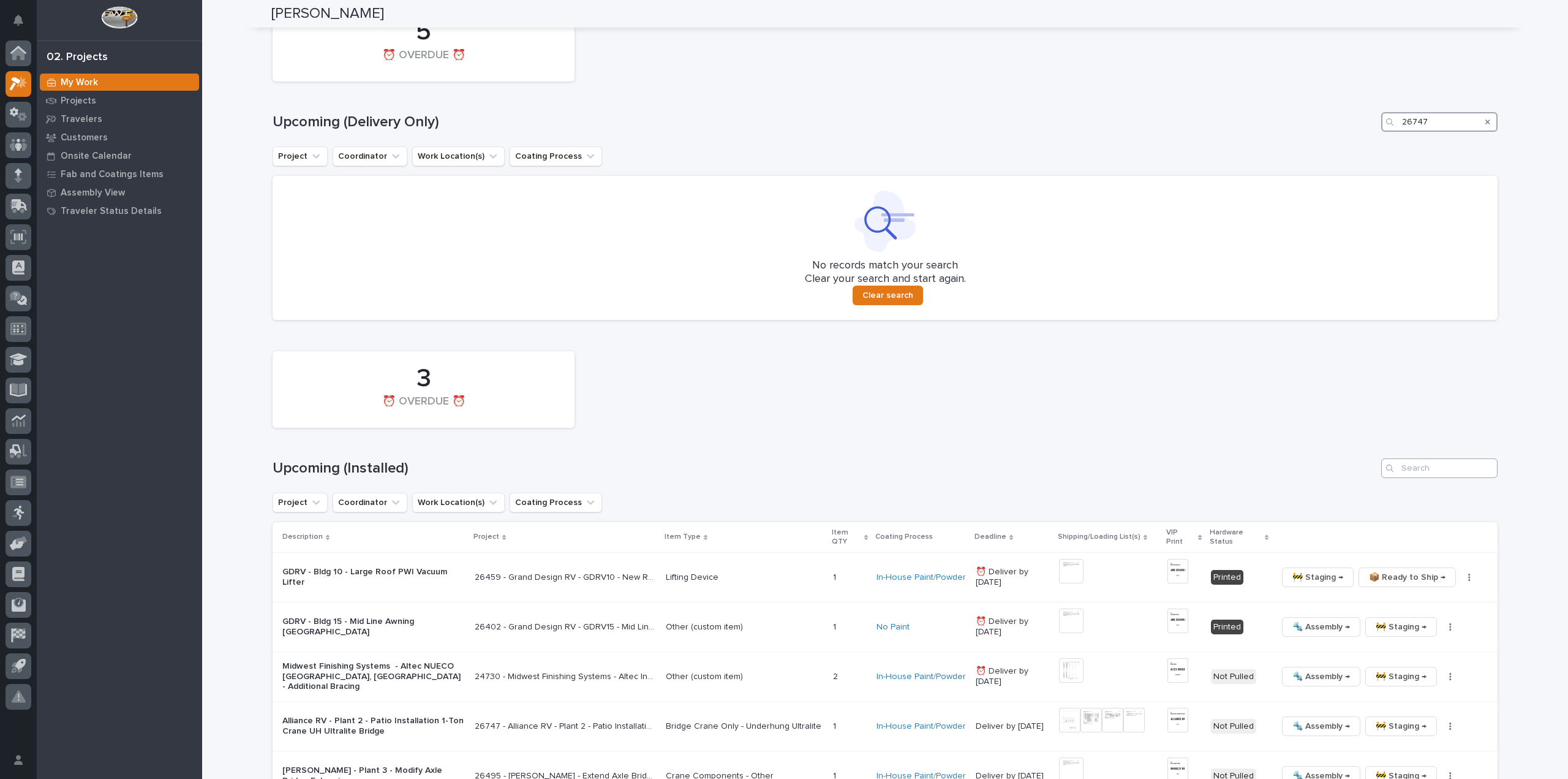
type input "26747"
click at [1421, 468] on input "Search" at bounding box center [1439, 468] width 116 height 19
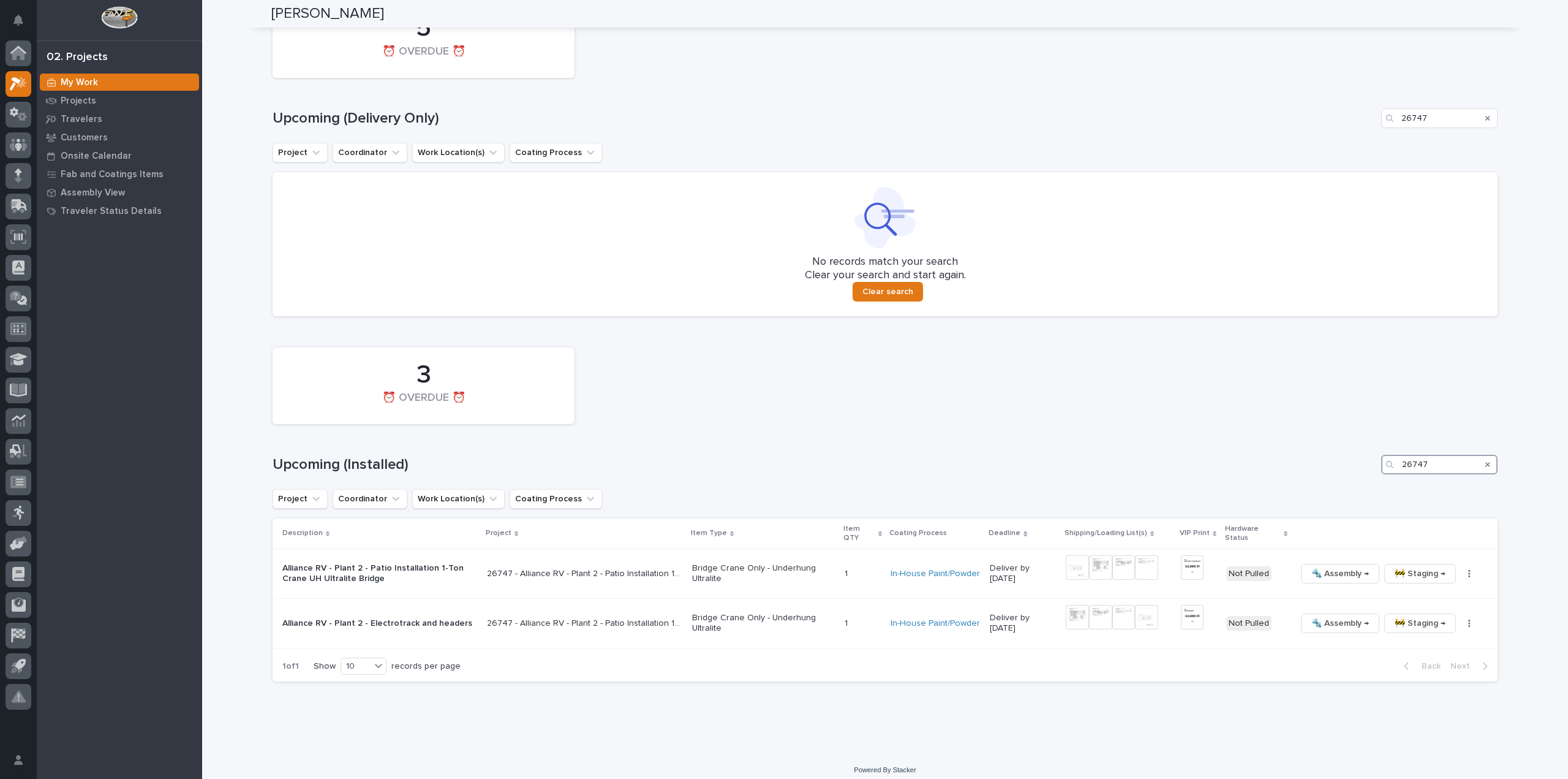
scroll to position [1151, 0]
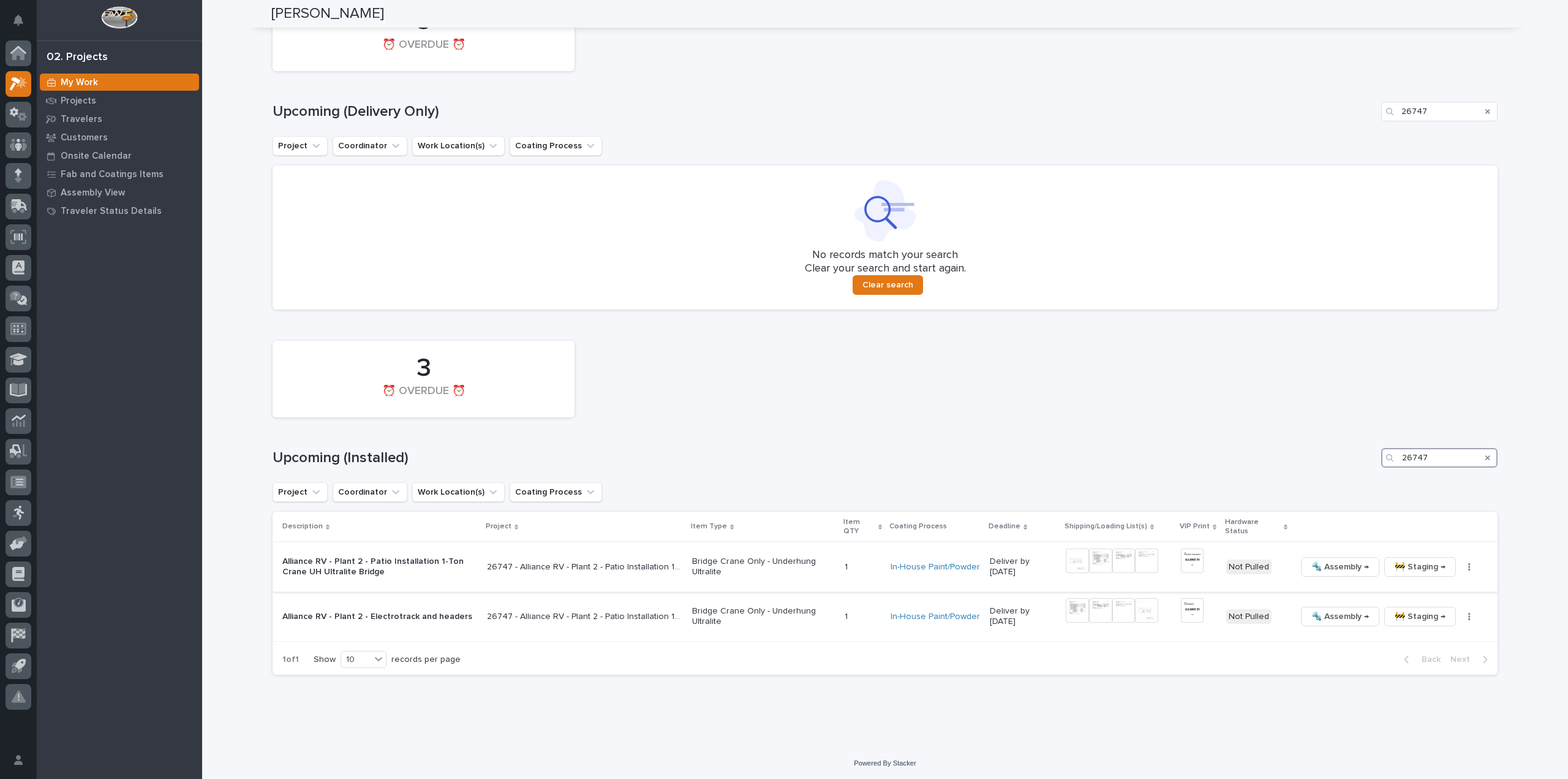
type input "26747"
click at [1071, 558] on img at bounding box center [1077, 561] width 23 height 25
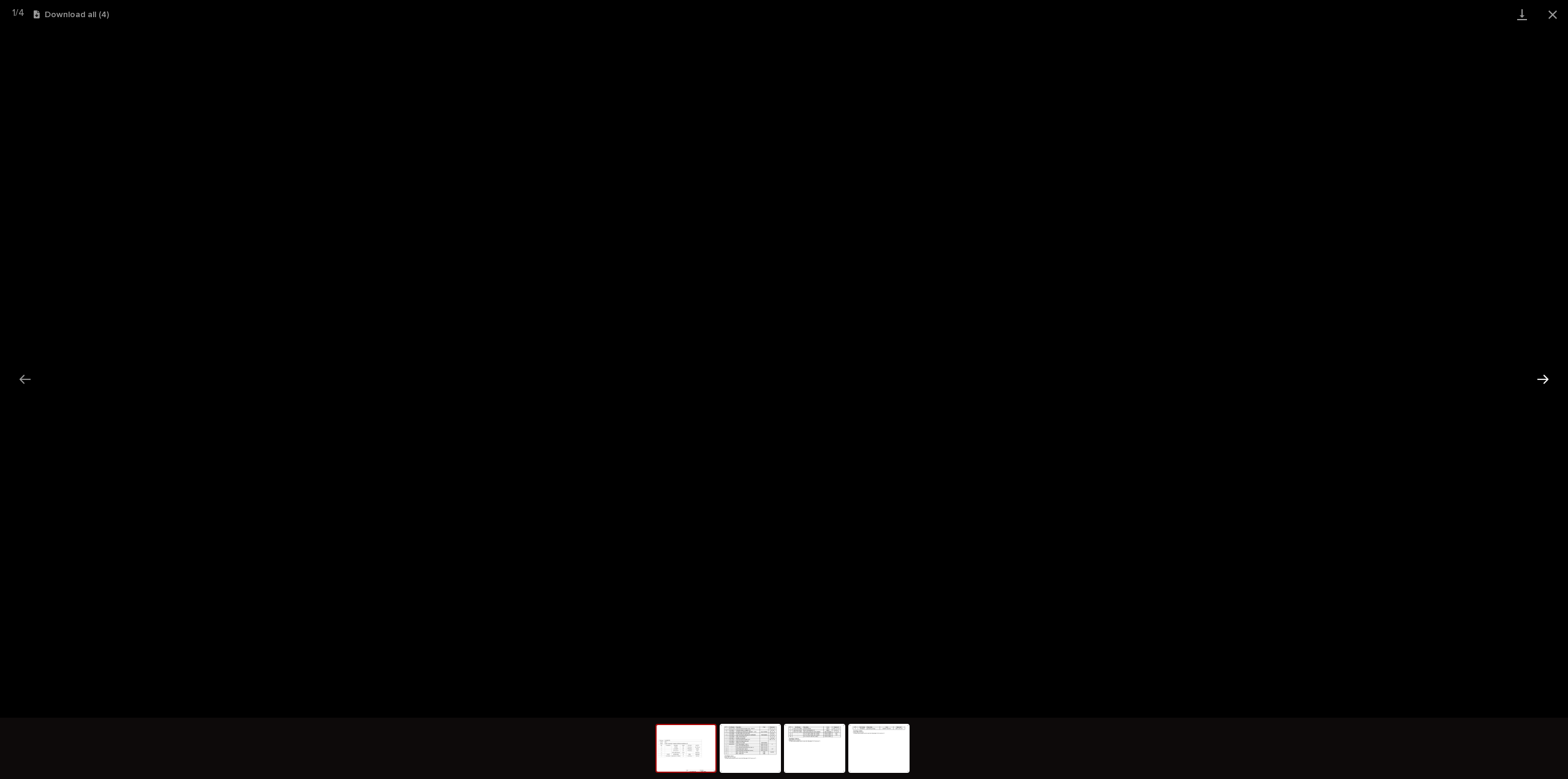
click at [1544, 384] on button "Next slide" at bounding box center [1543, 379] width 25 height 24
click at [1555, 17] on button "Close gallery" at bounding box center [1553, 14] width 31 height 29
